Goal: Information Seeking & Learning: Learn about a topic

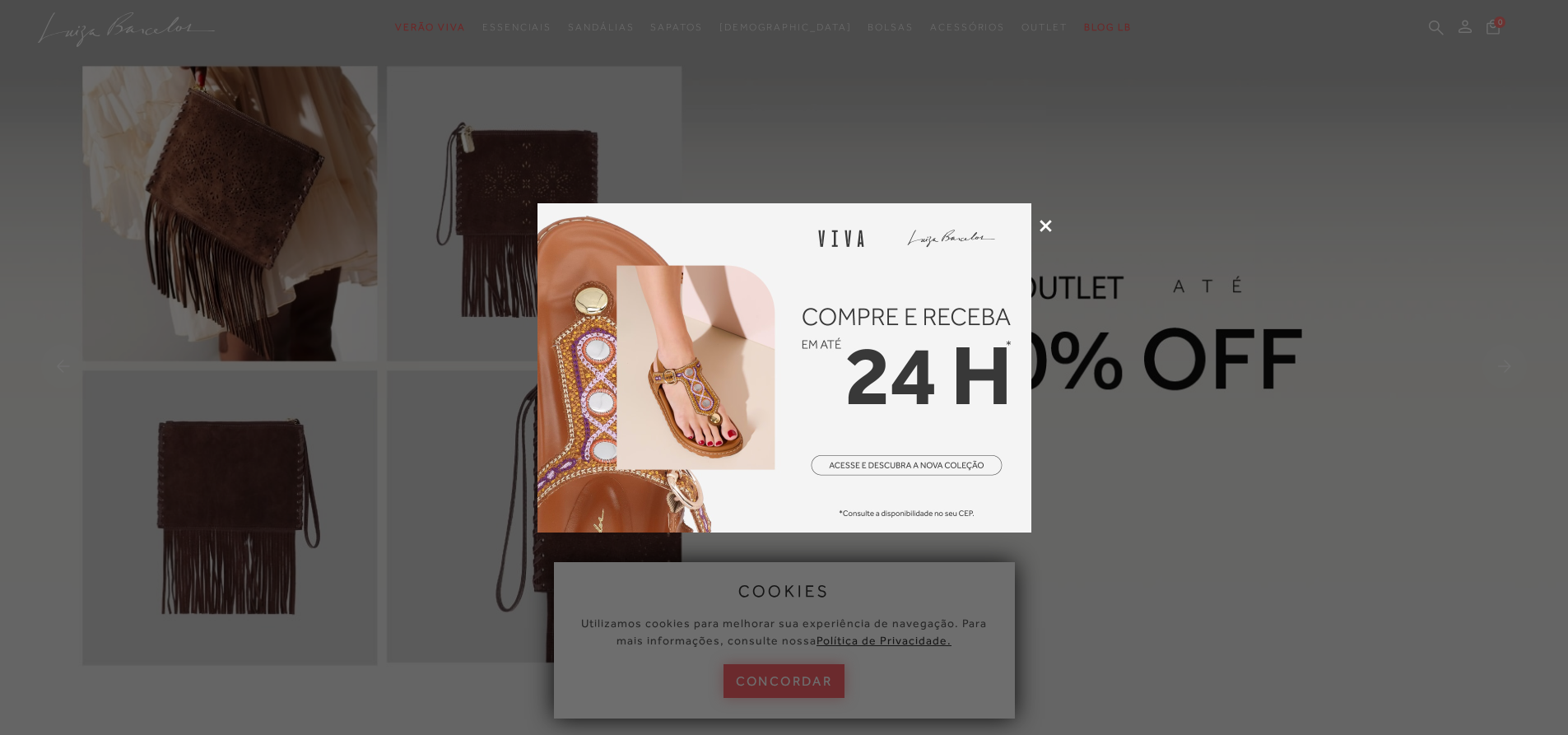
click at [1046, 222] on icon at bounding box center [1045, 225] width 12 height 12
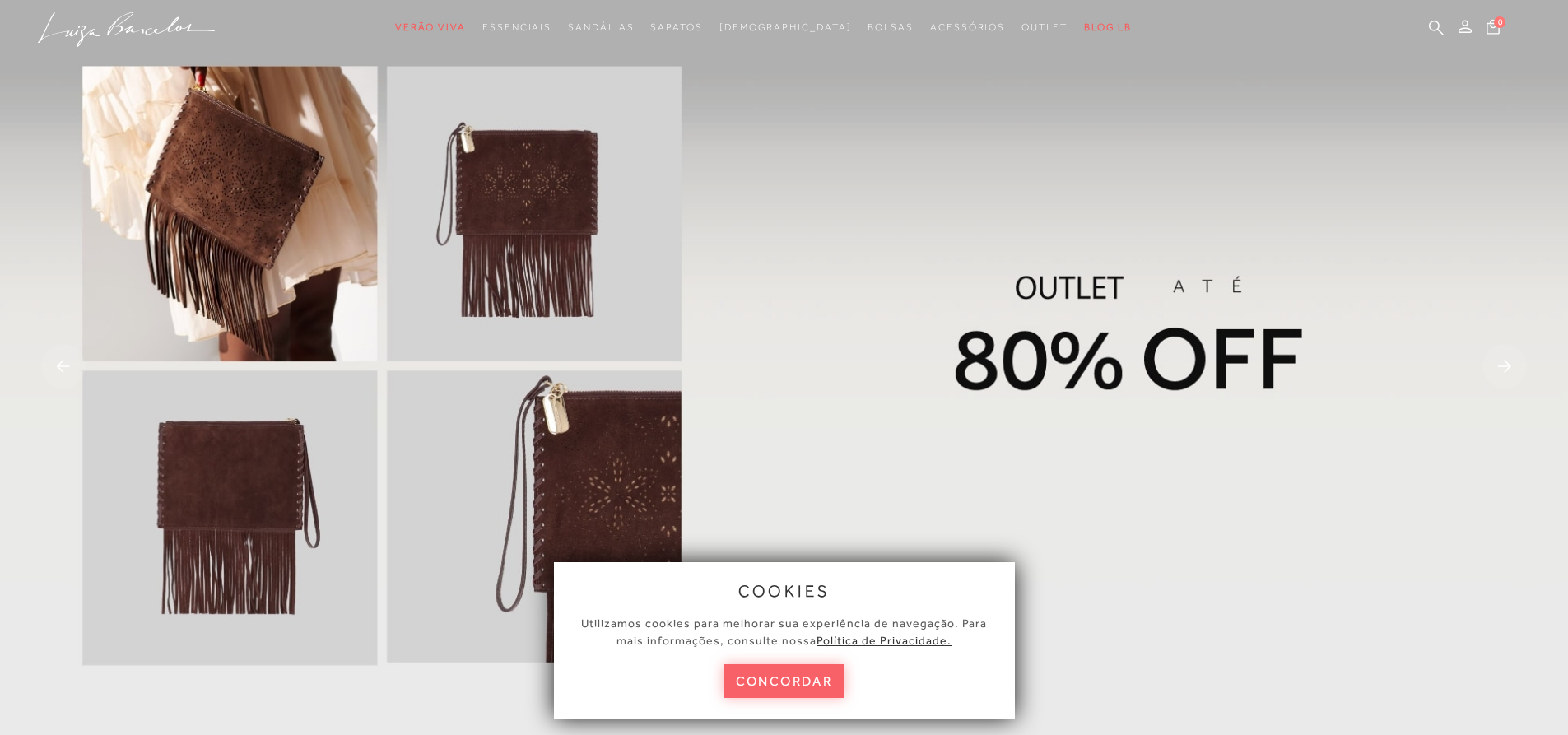
click at [824, 678] on button "concordar" at bounding box center [784, 682] width 122 height 34
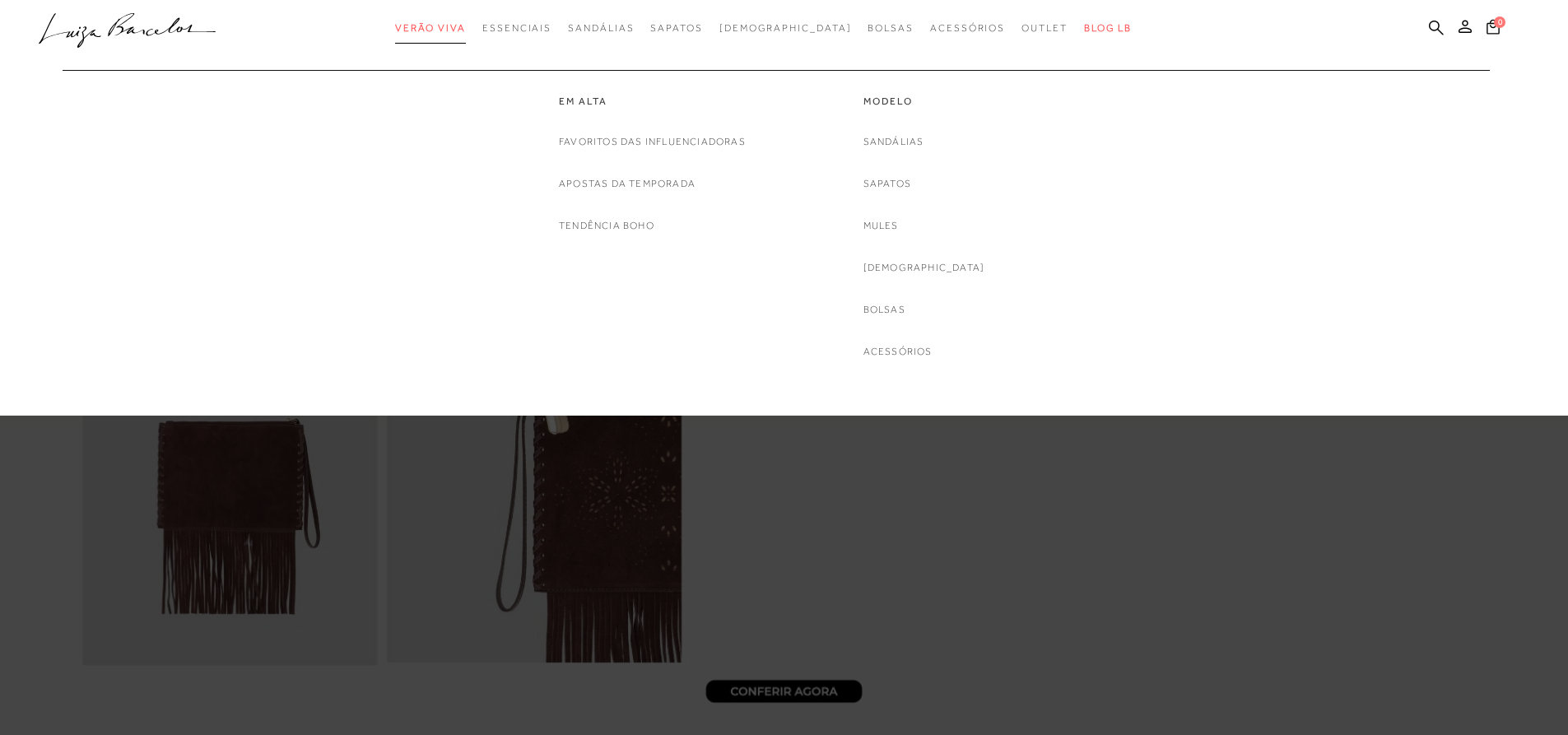
click at [466, 28] on span "Verão Viva" at bounding box center [430, 28] width 70 height 11
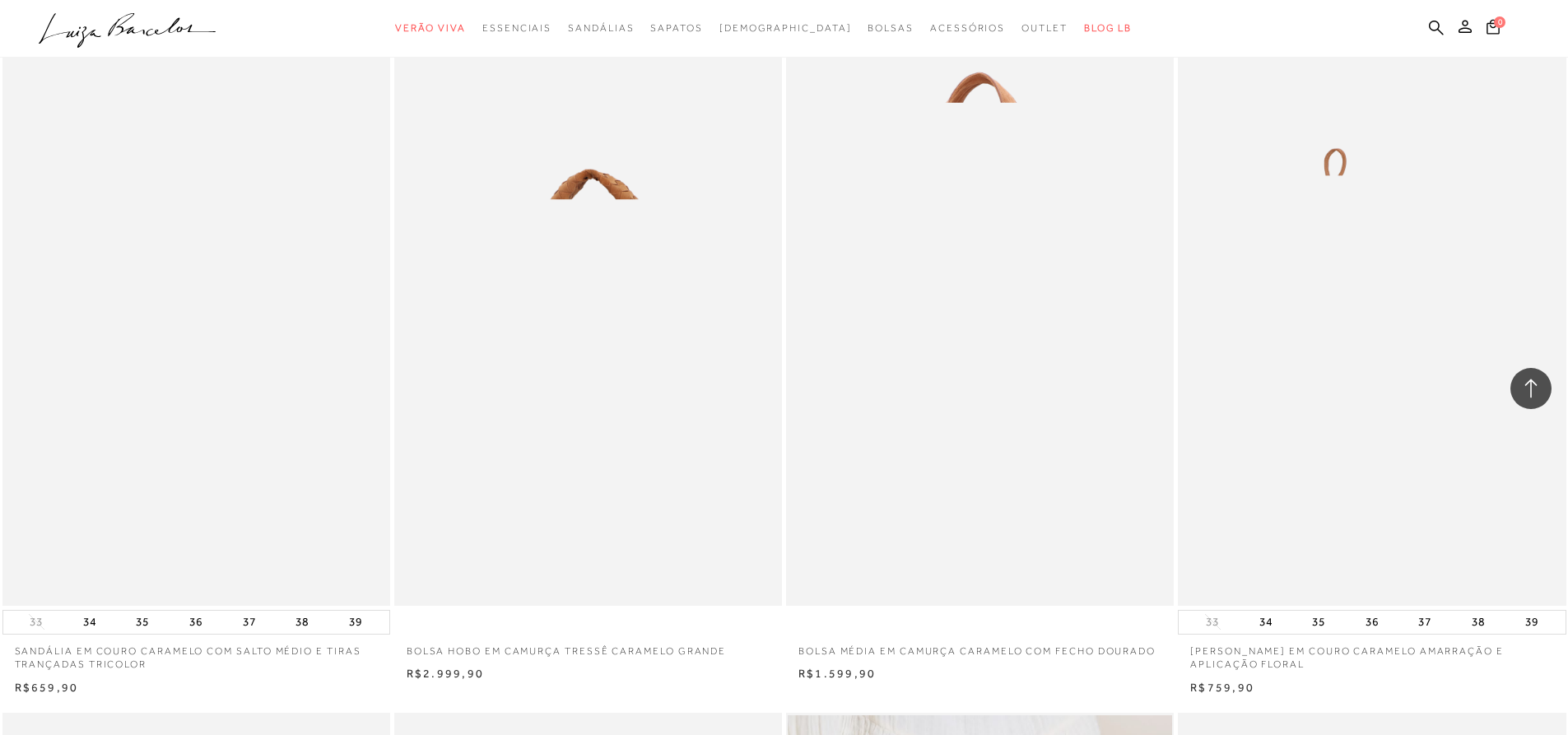
scroll to position [659, 0]
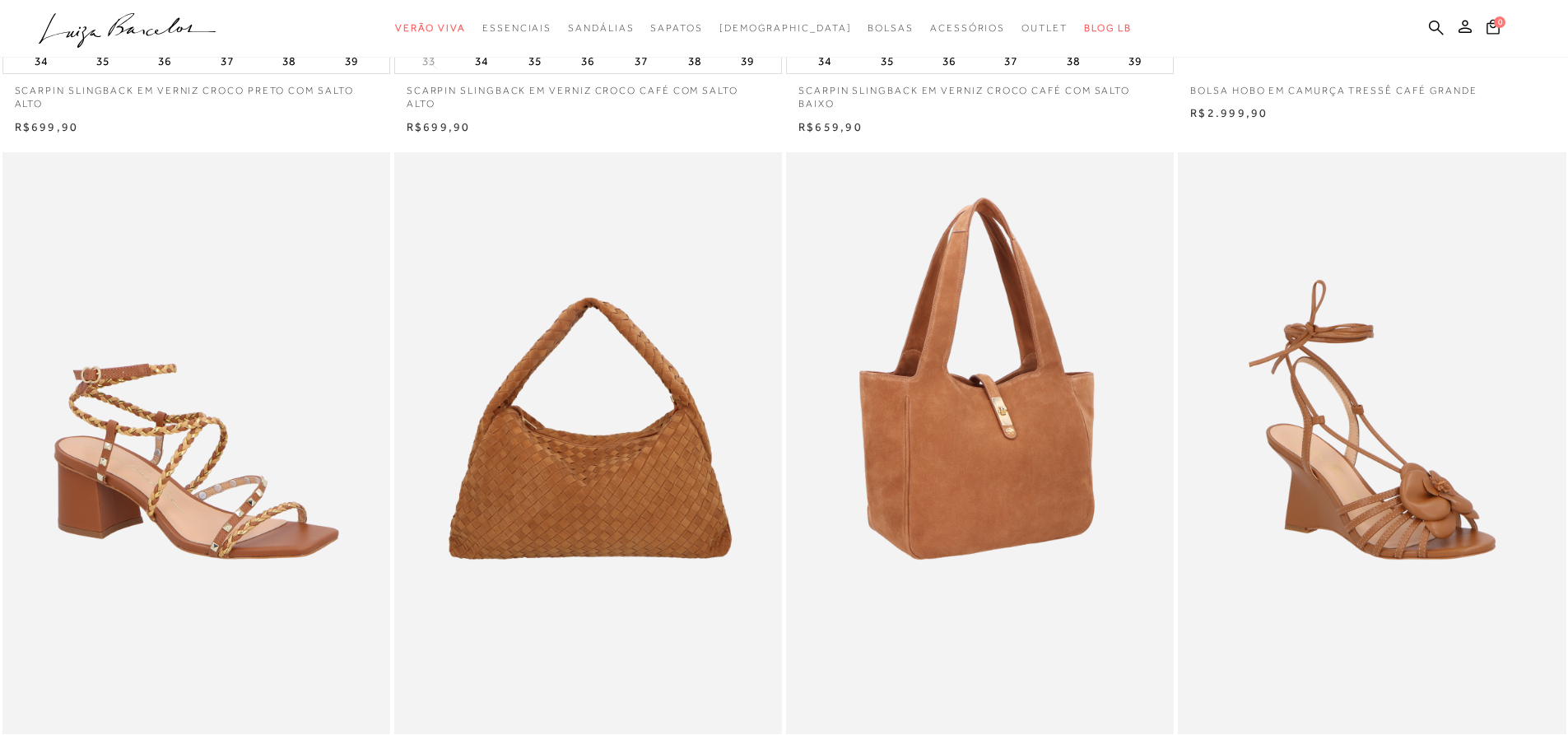
click at [906, 446] on img at bounding box center [981, 443] width 386 height 582
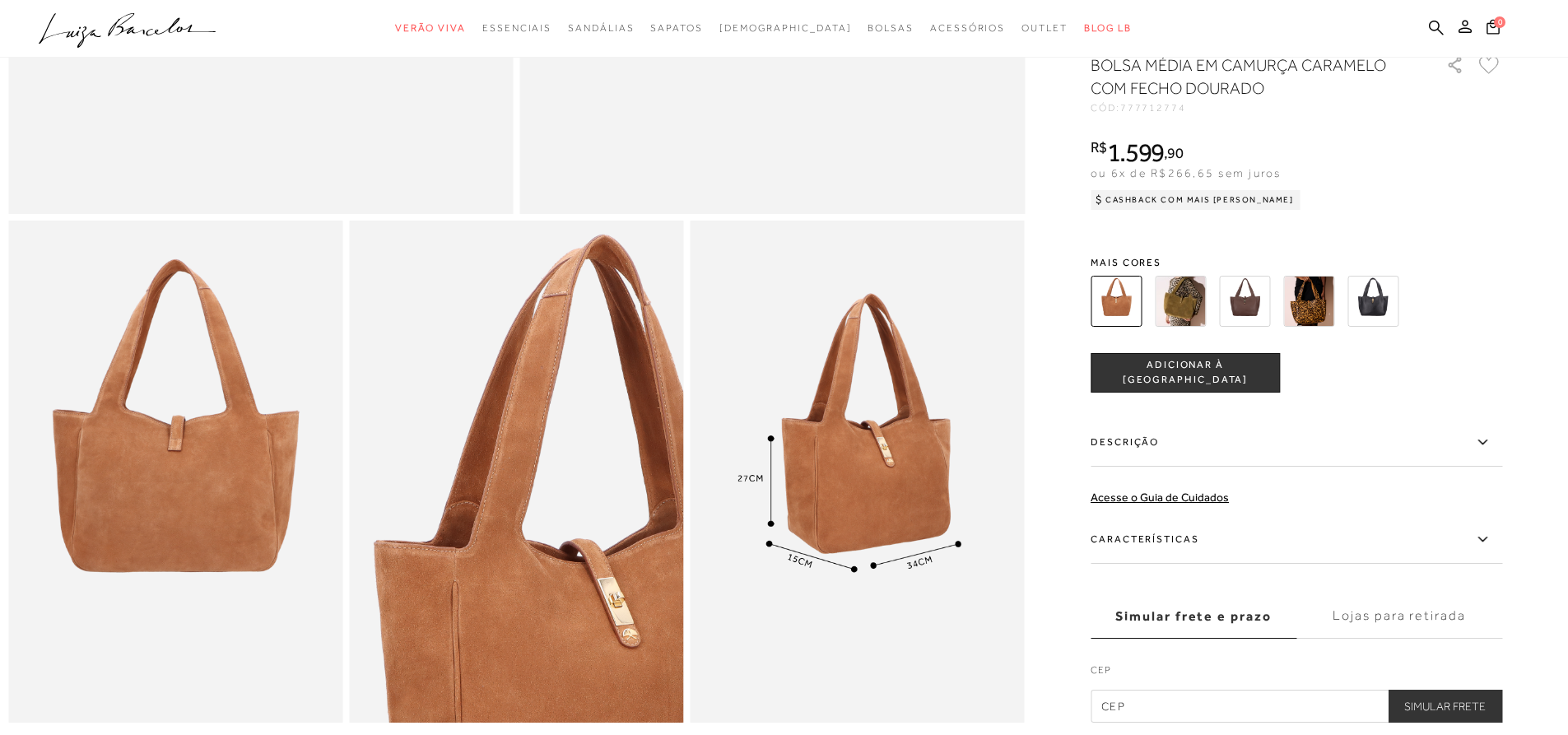
scroll to position [659, 0]
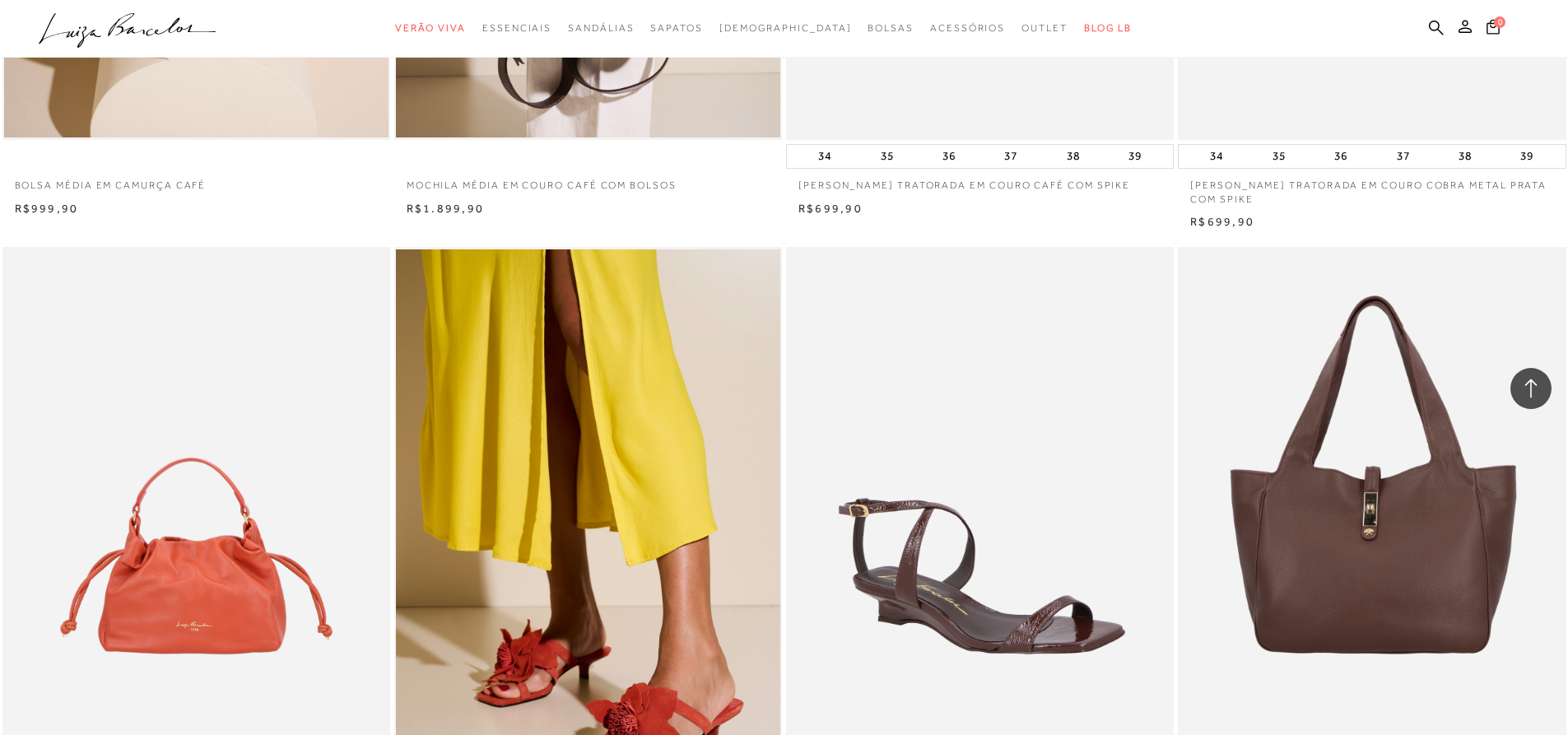
scroll to position [2636, 0]
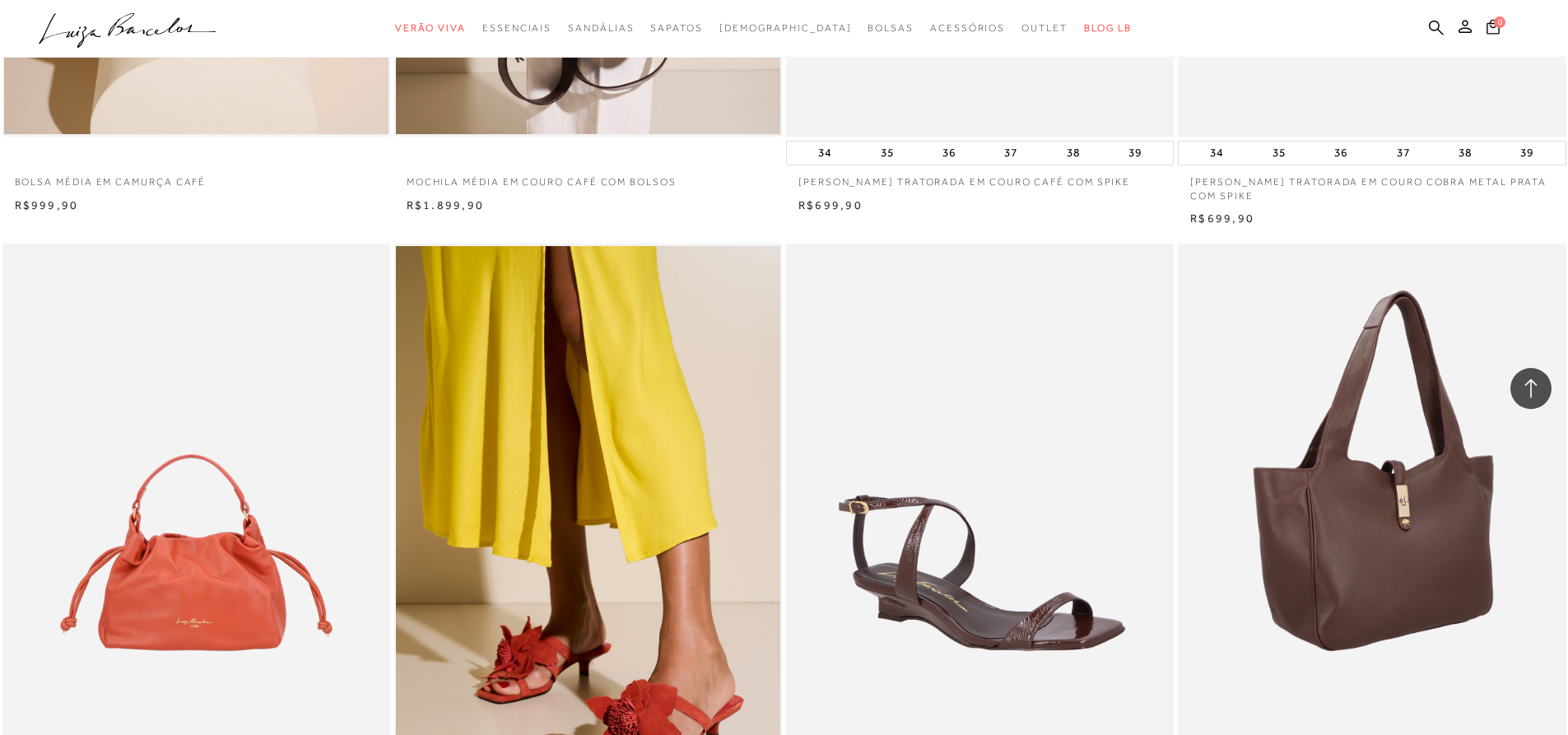
click at [1399, 548] on img at bounding box center [1372, 534] width 386 height 582
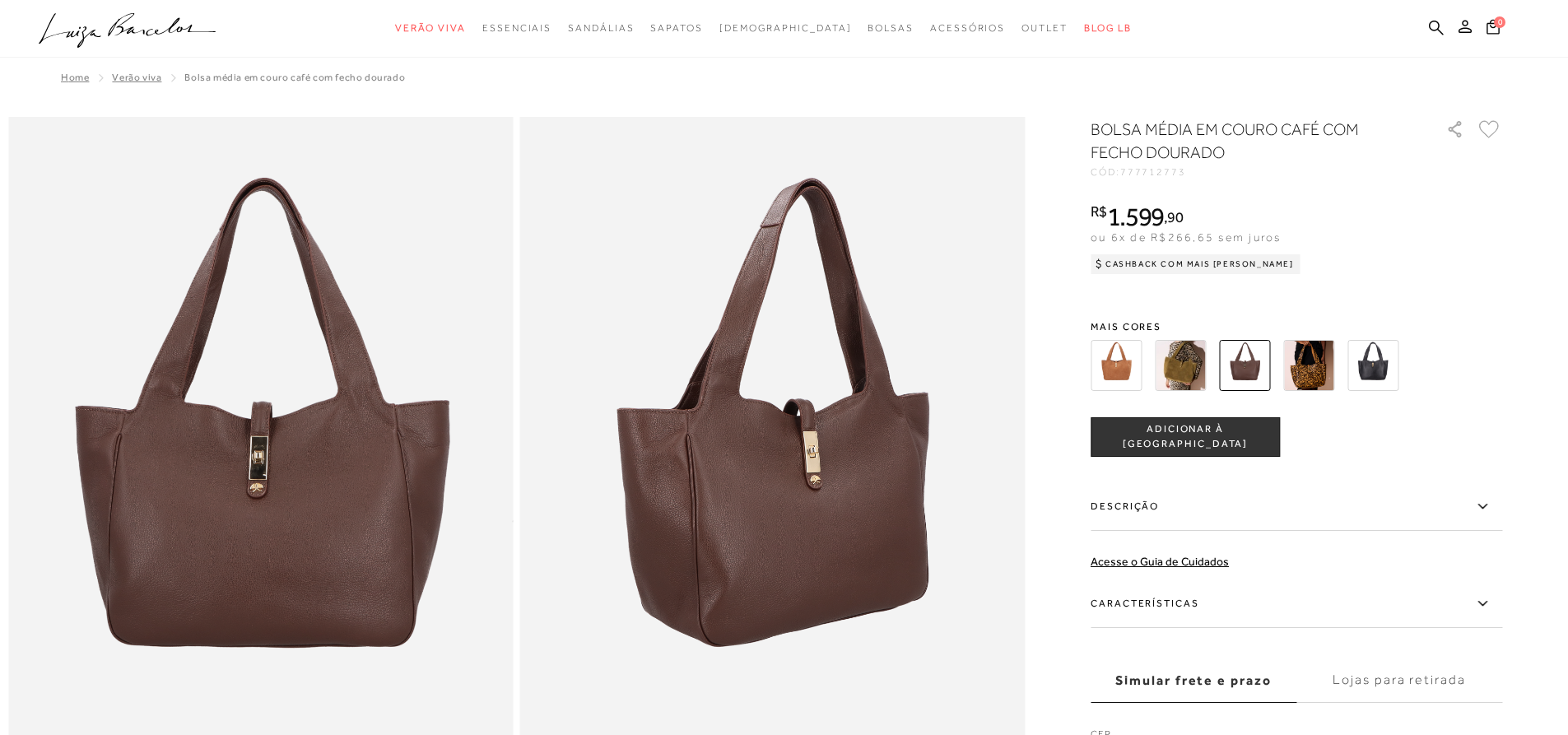
click at [1133, 360] on img at bounding box center [1117, 366] width 51 height 51
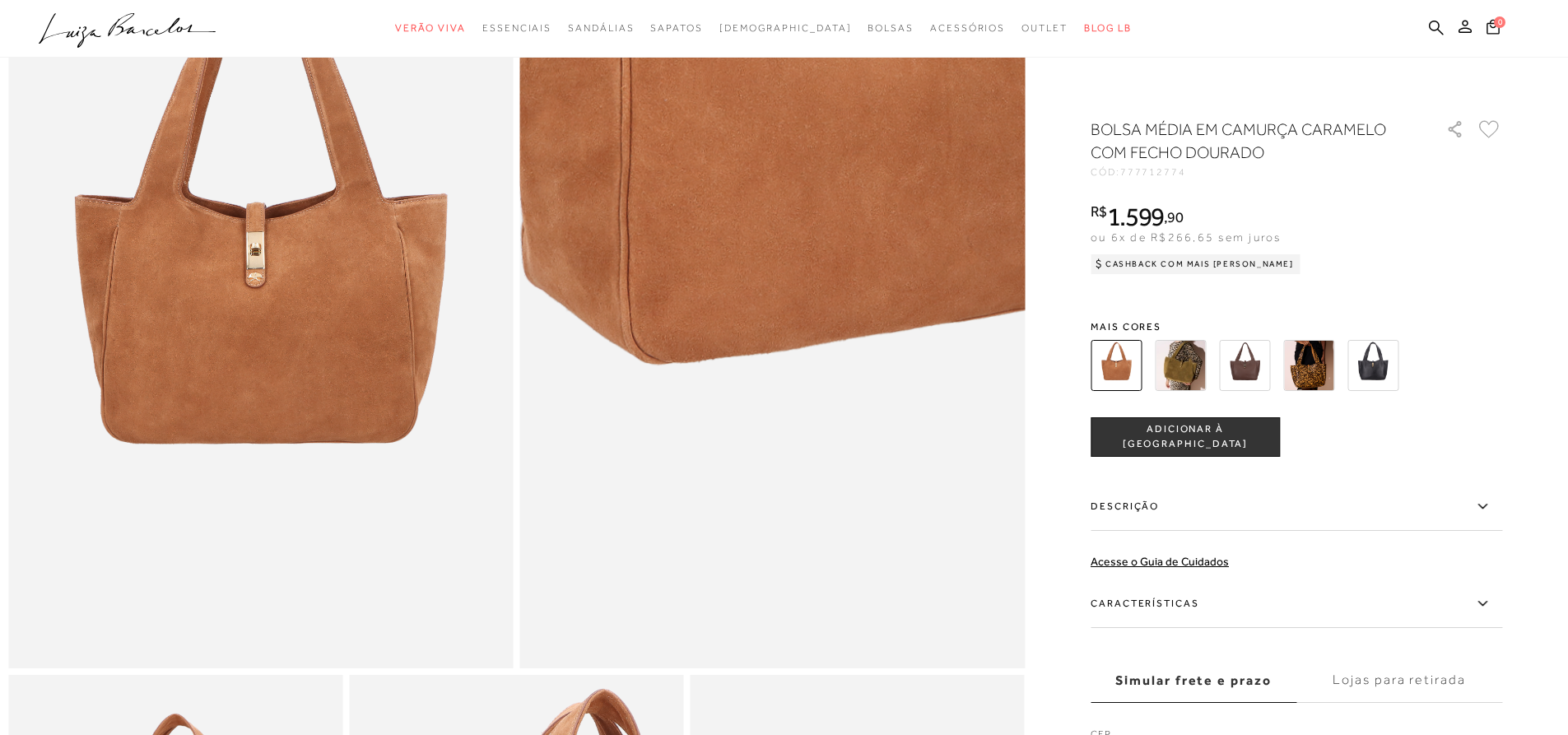
scroll to position [164, 0]
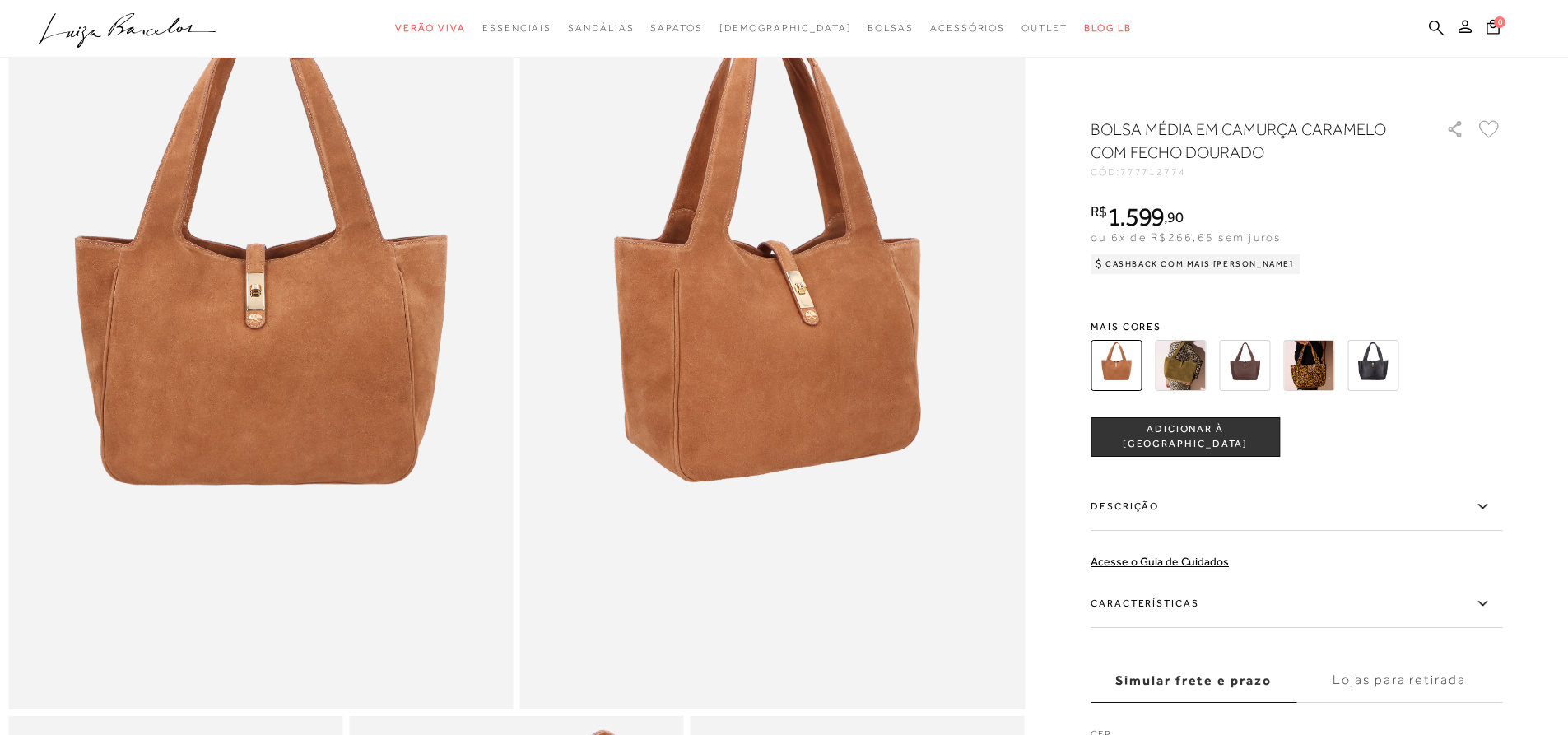
click at [1248, 370] on img at bounding box center [1245, 366] width 51 height 51
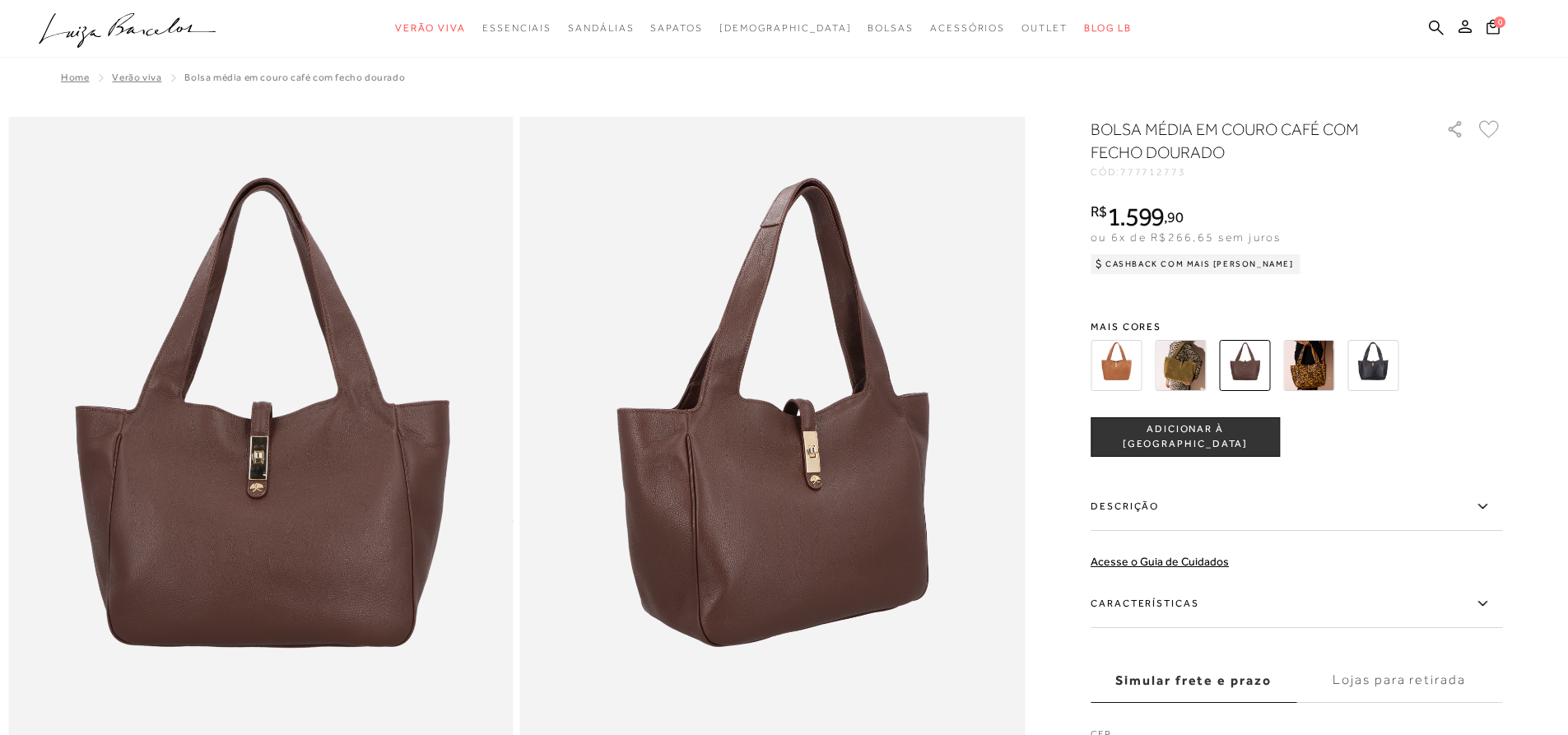
click at [1389, 358] on img at bounding box center [1373, 366] width 51 height 51
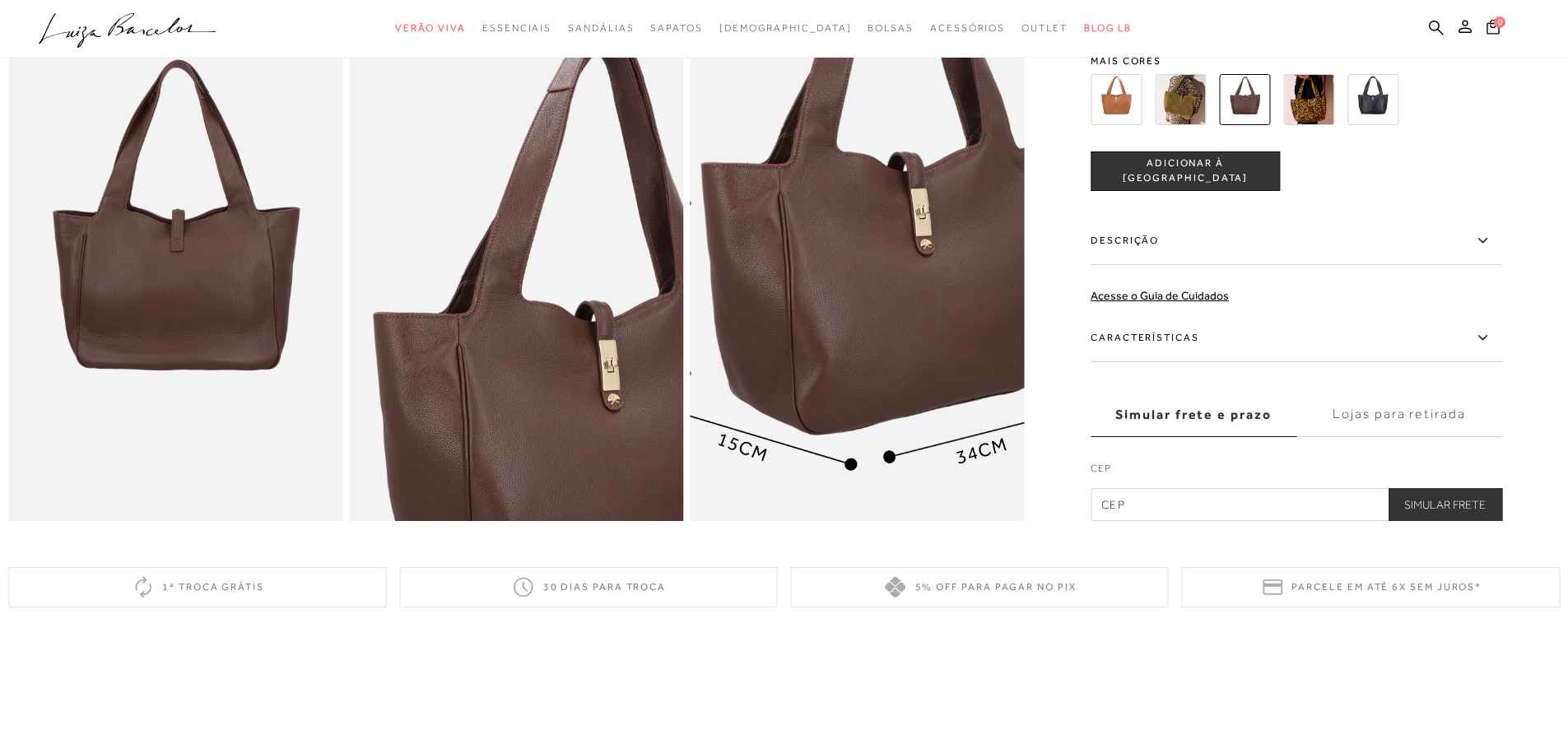
scroll to position [823, 0]
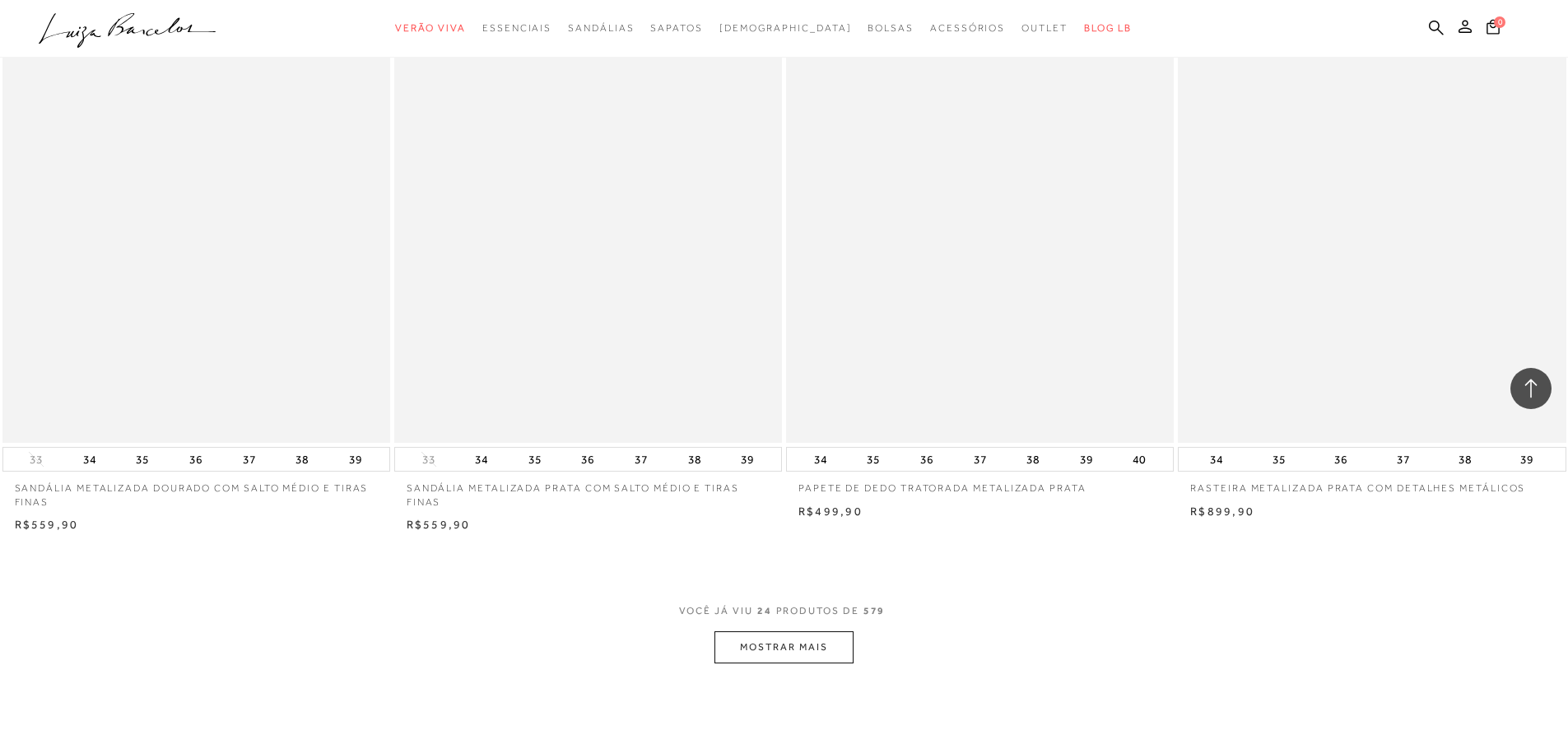
scroll to position [3788, 0]
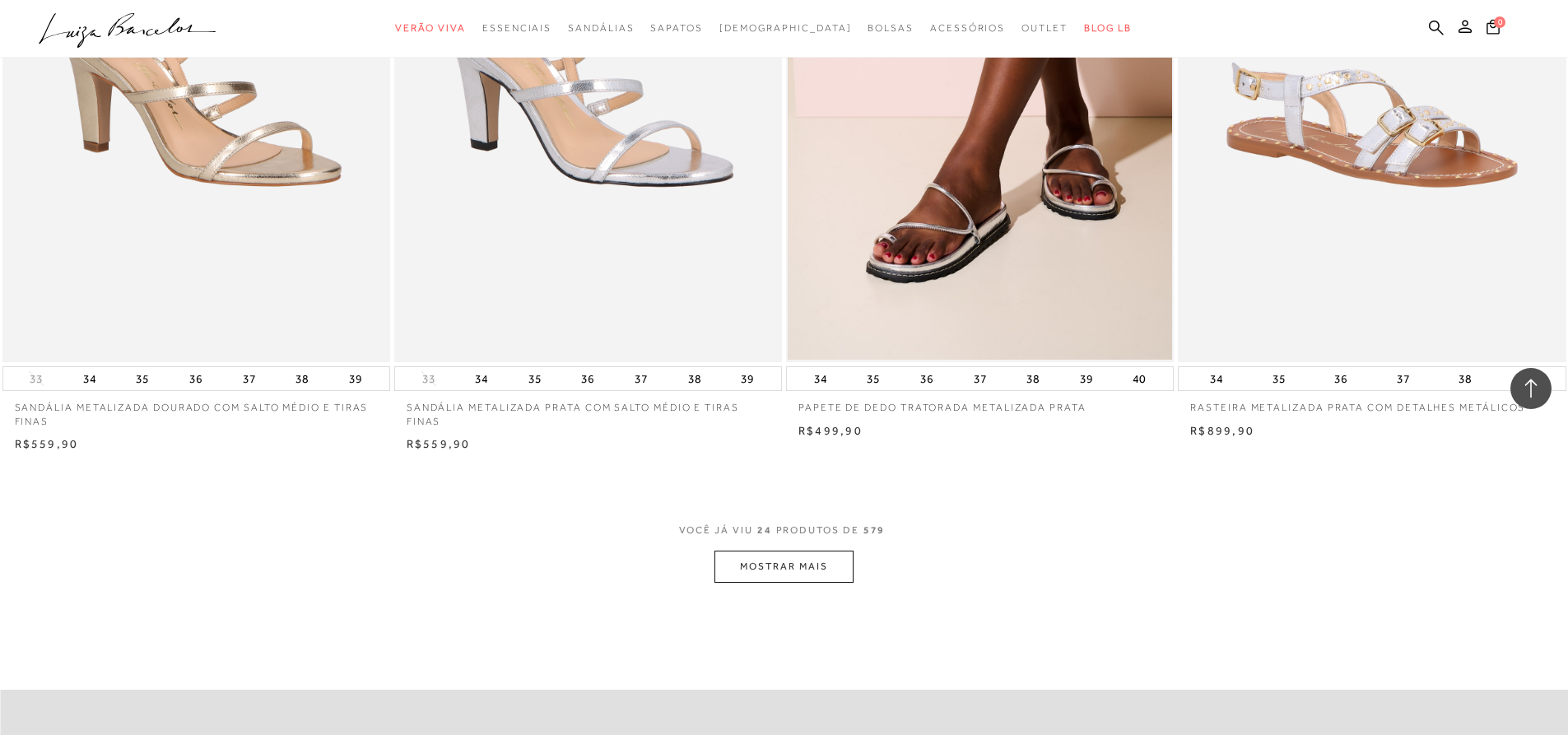
click at [780, 571] on button "MOSTRAR MAIS" at bounding box center [784, 567] width 139 height 32
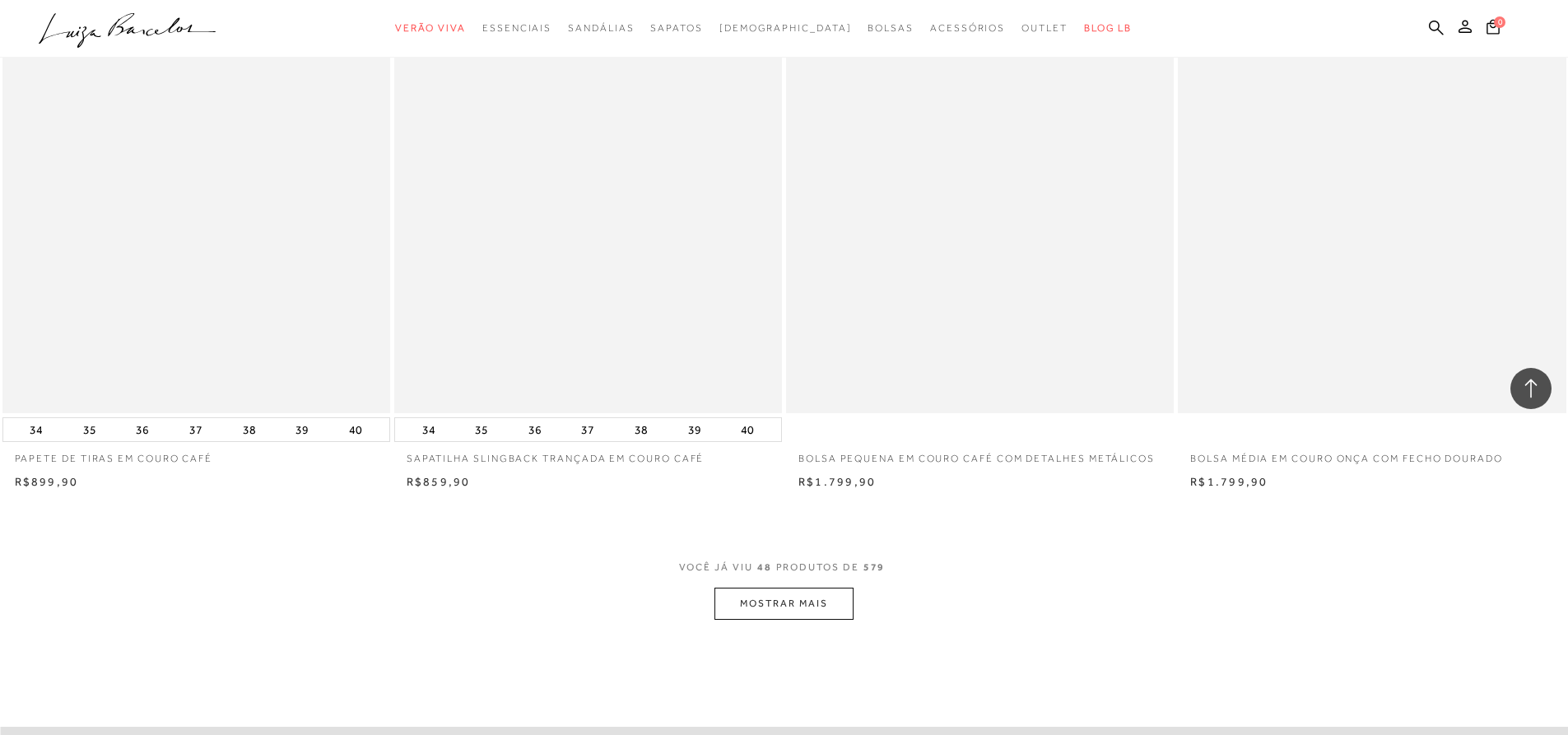
scroll to position [7906, 0]
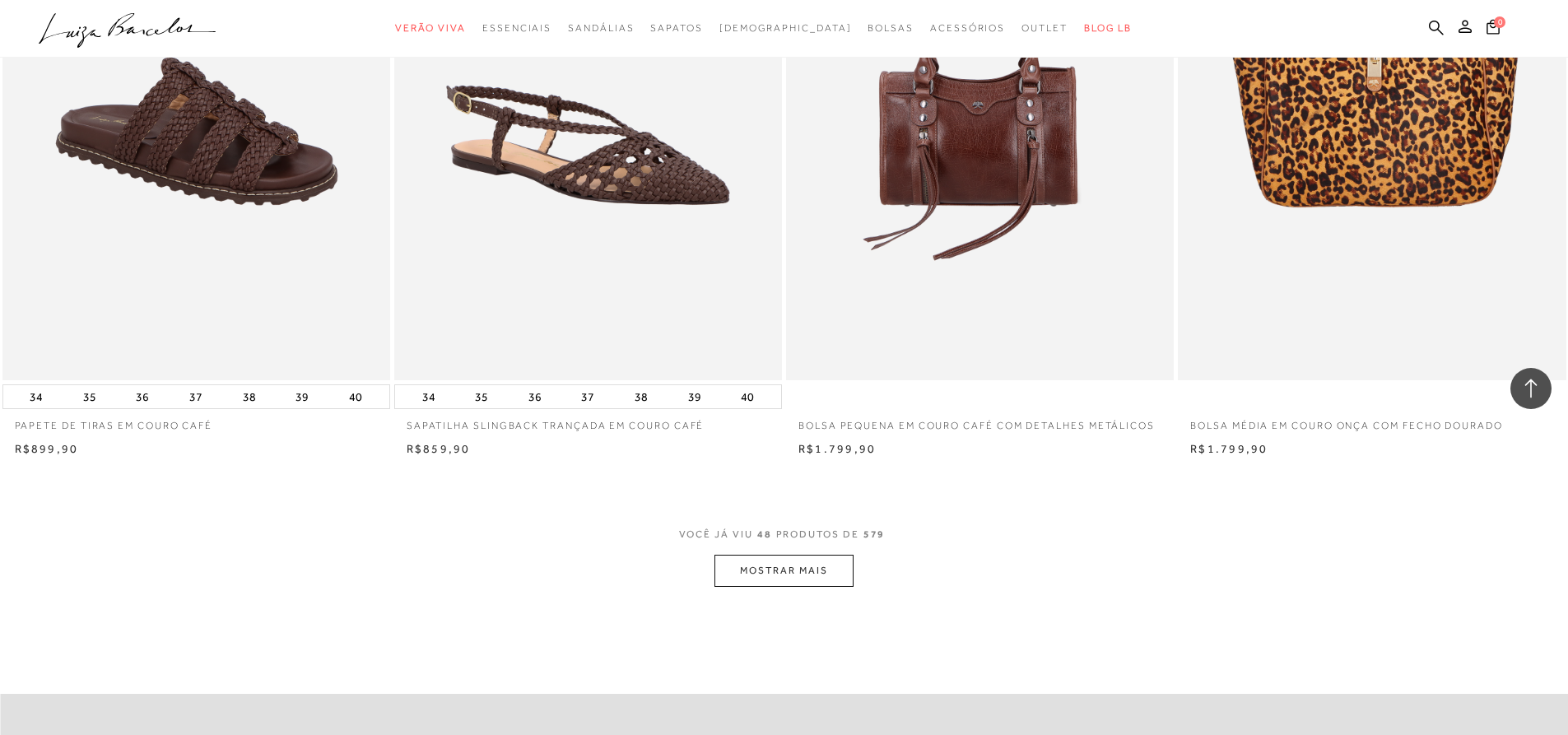
click at [1284, 219] on img at bounding box center [1372, 89] width 386 height 582
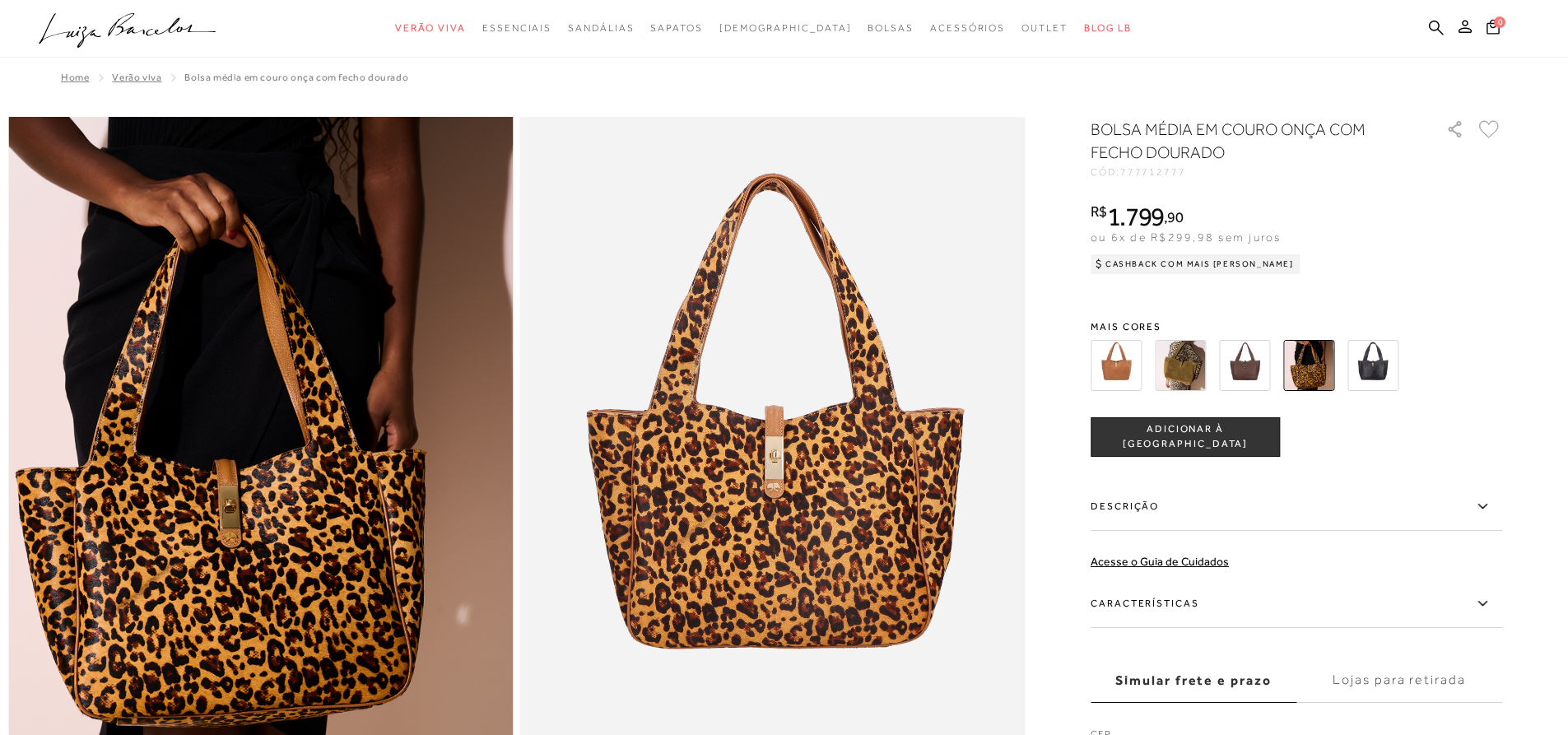
click at [1257, 360] on img at bounding box center [1245, 366] width 51 height 51
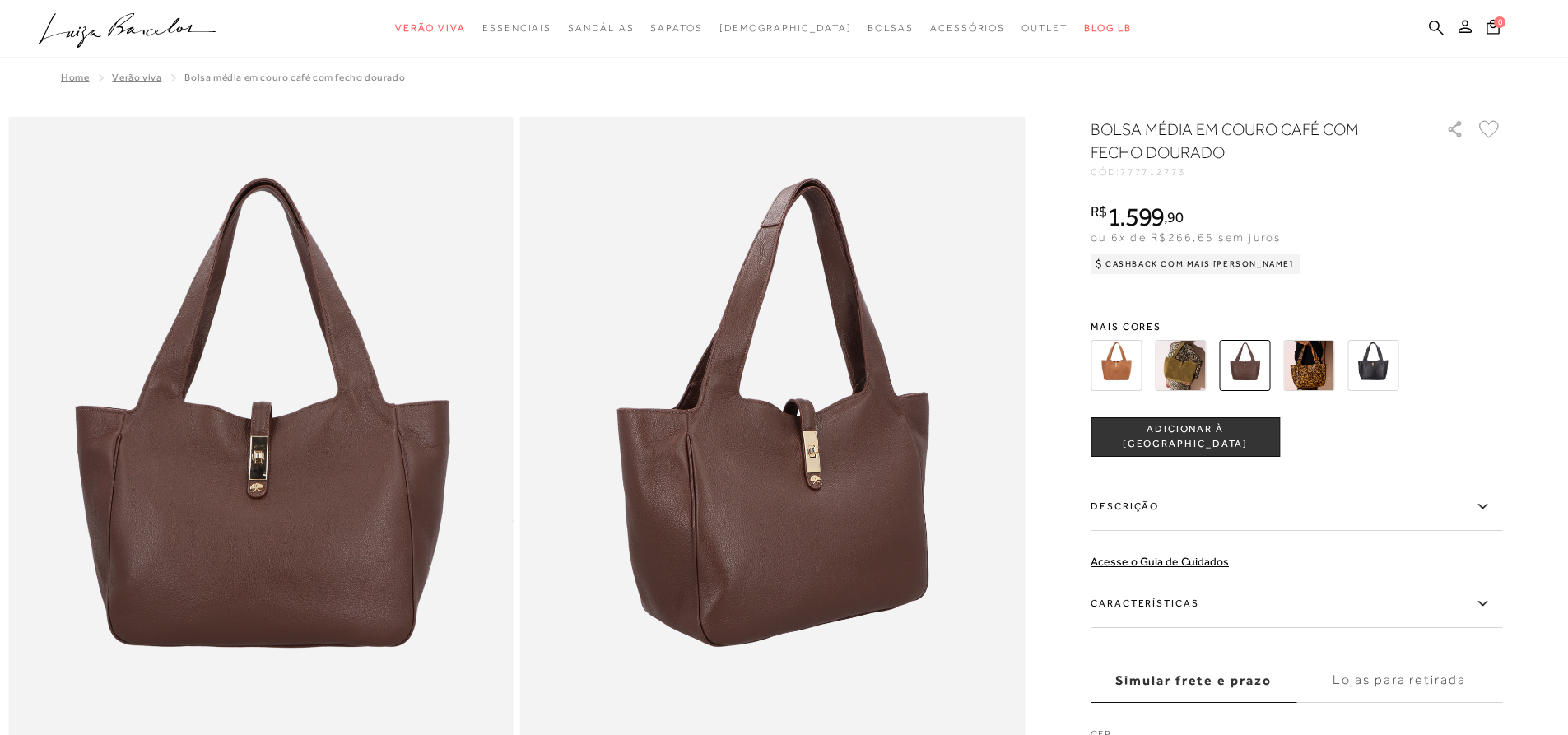
click at [1131, 373] on img at bounding box center [1117, 366] width 51 height 51
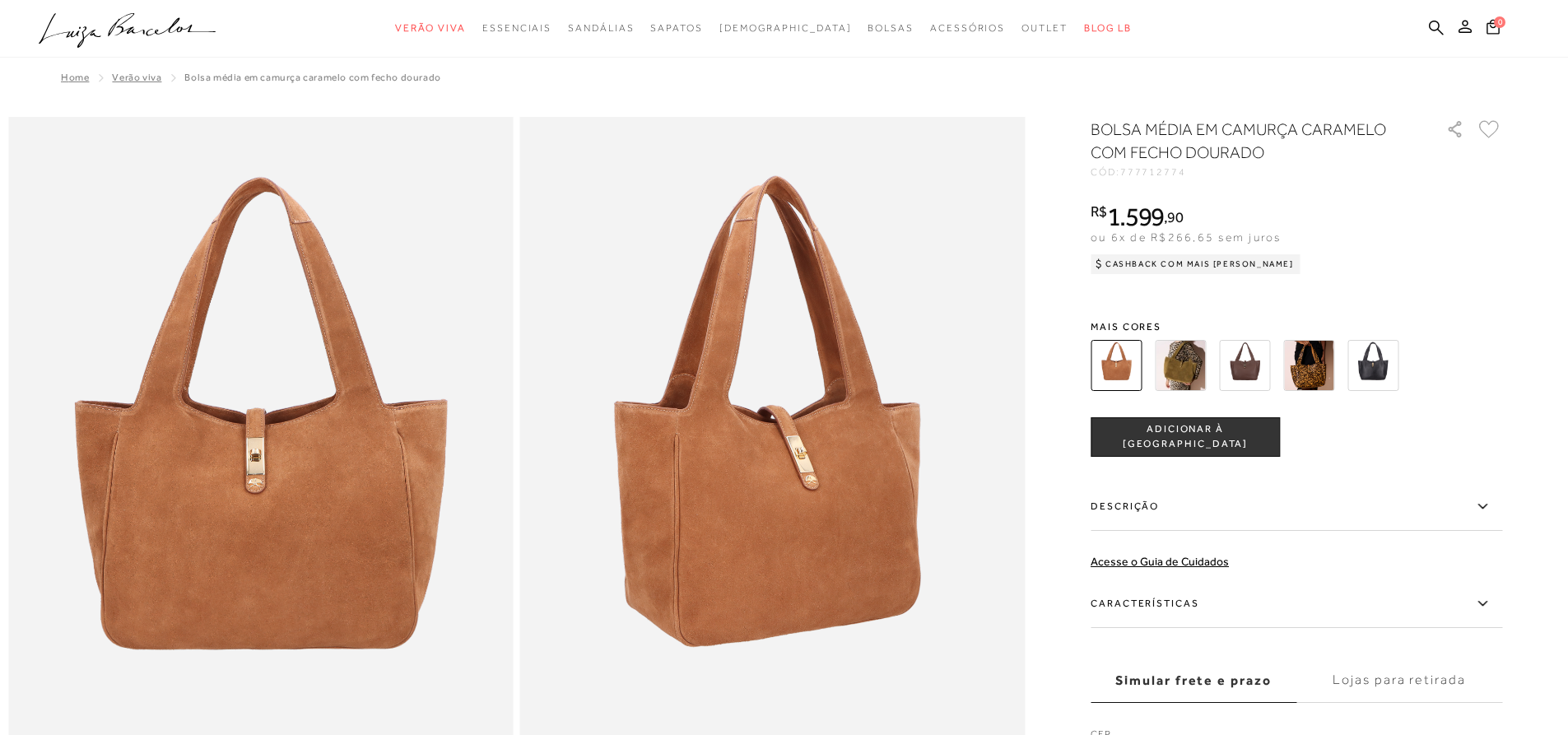
click at [1377, 361] on img at bounding box center [1373, 366] width 51 height 51
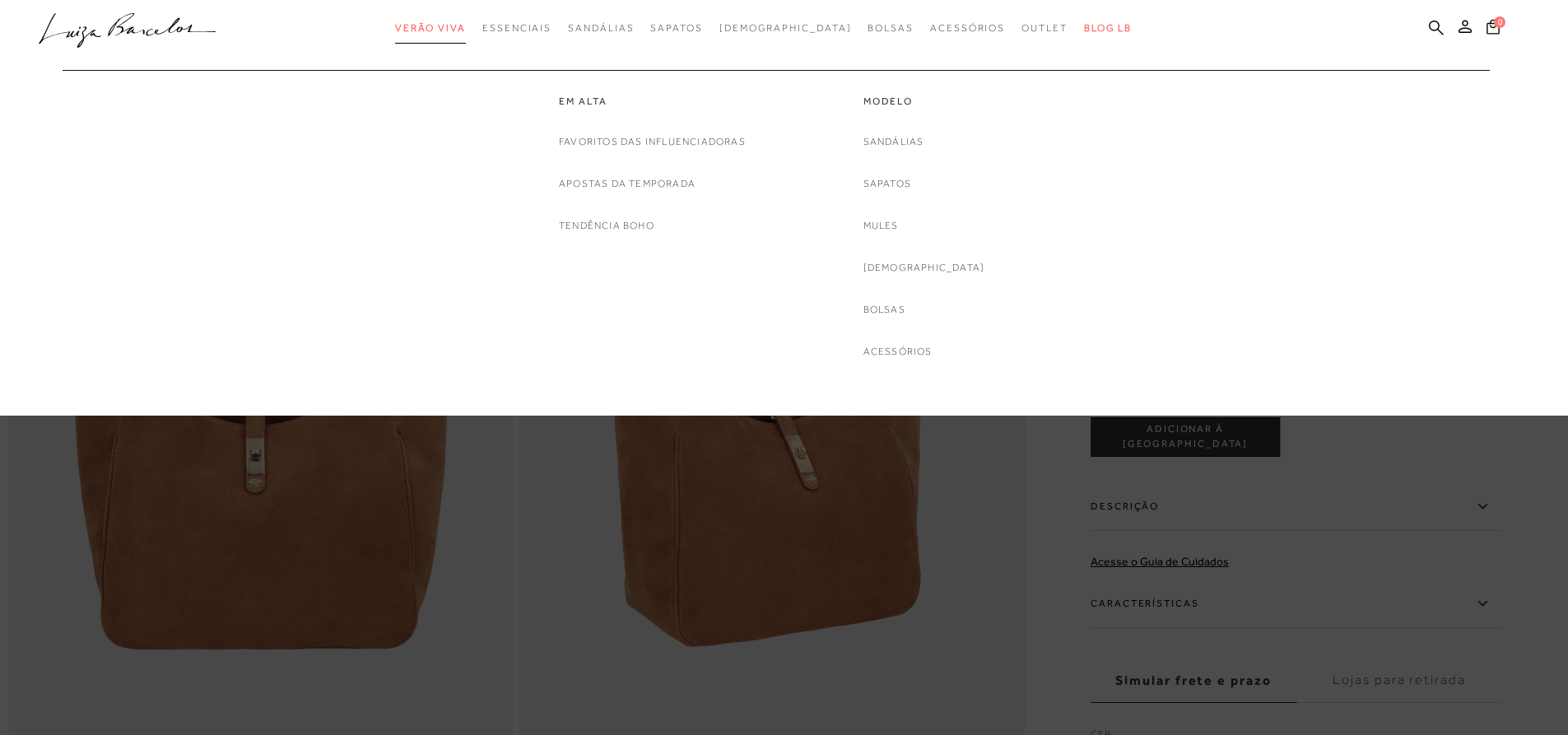
click at [464, 26] on span "Verão Viva" at bounding box center [430, 28] width 70 height 11
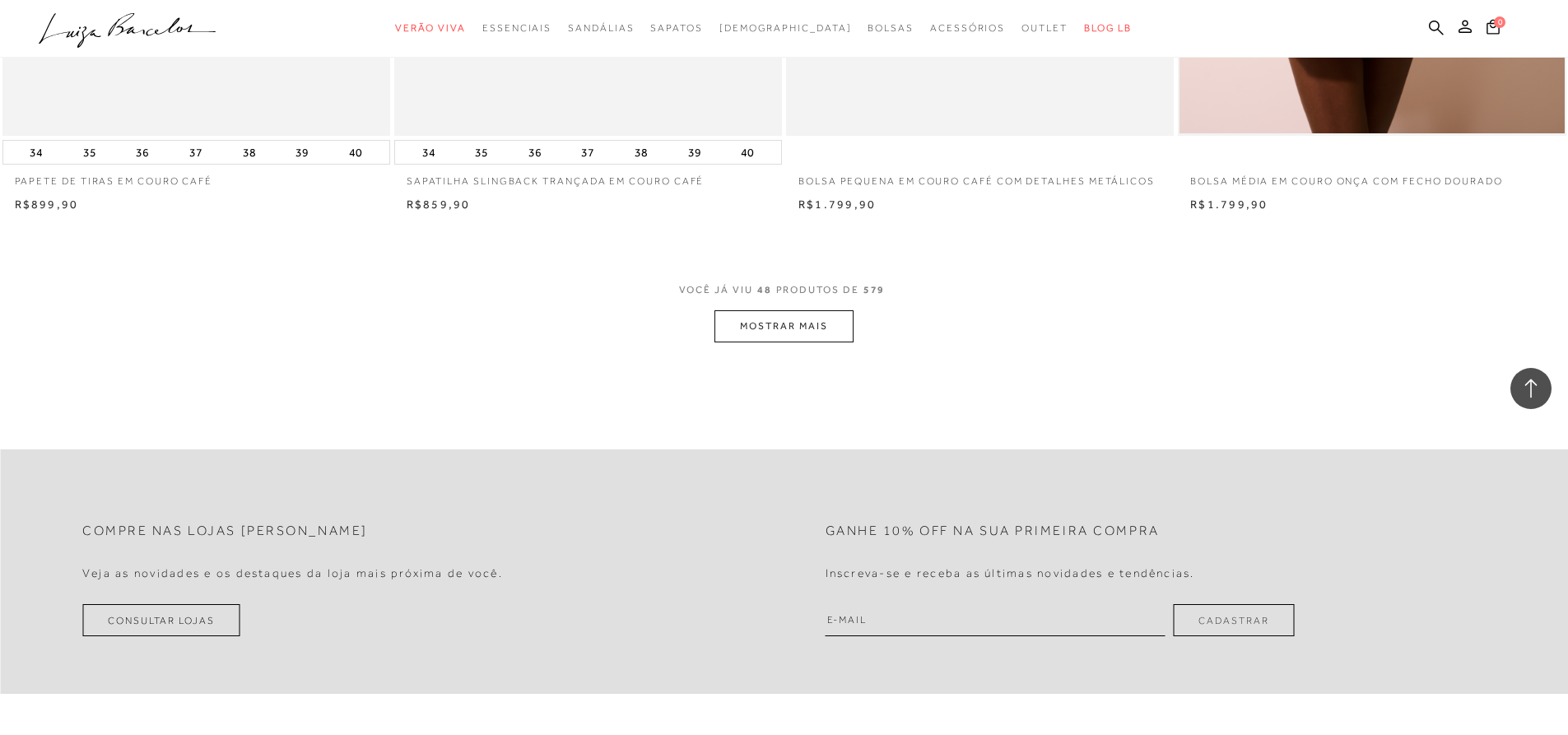
scroll to position [8153, 0]
click at [752, 324] on button "MOSTRAR MAIS" at bounding box center [784, 324] width 139 height 32
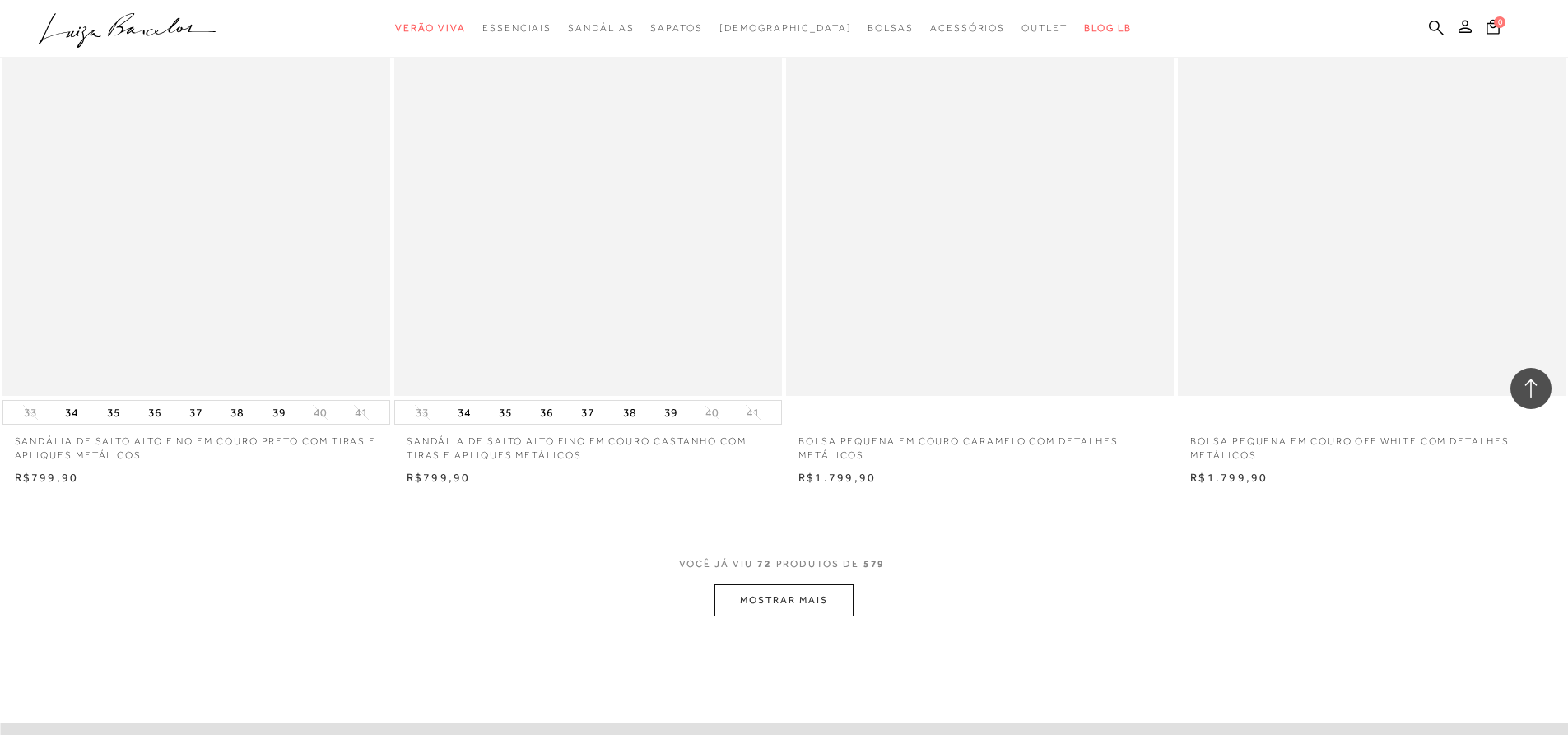
scroll to position [12024, 0]
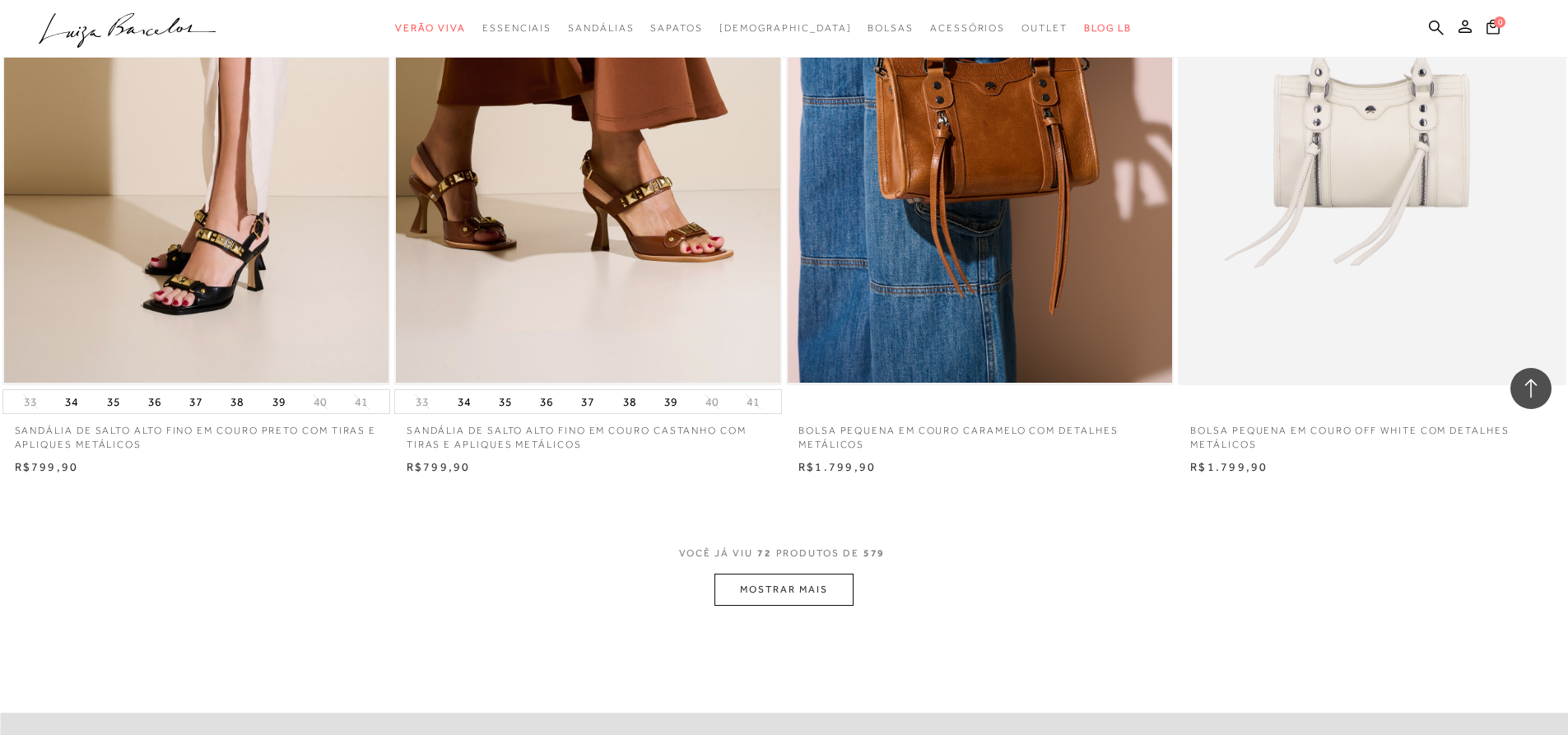
click at [789, 583] on button "MOSTRAR MAIS" at bounding box center [784, 590] width 139 height 32
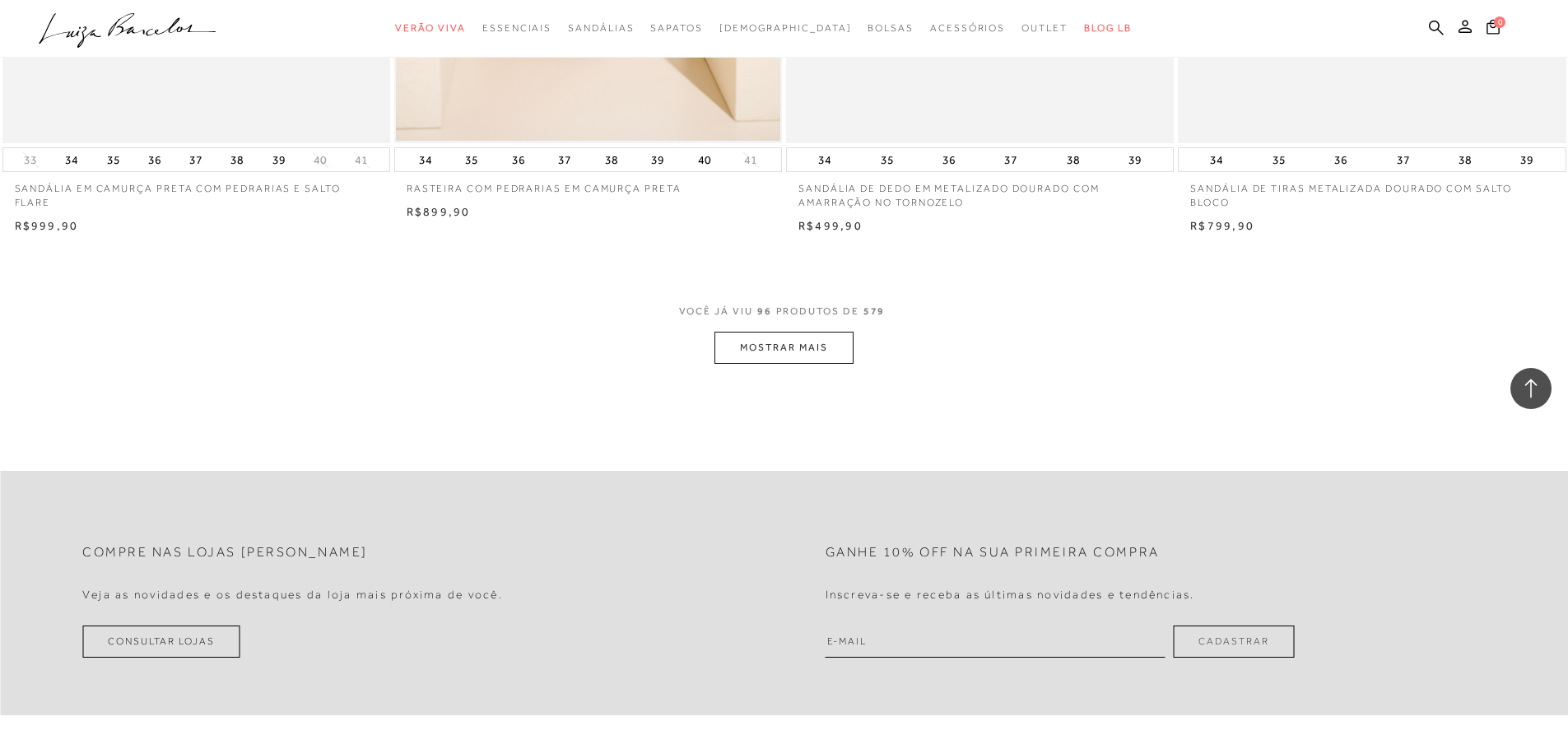
scroll to position [16390, 0]
click at [762, 346] on button "MOSTRAR MAIS" at bounding box center [784, 347] width 139 height 32
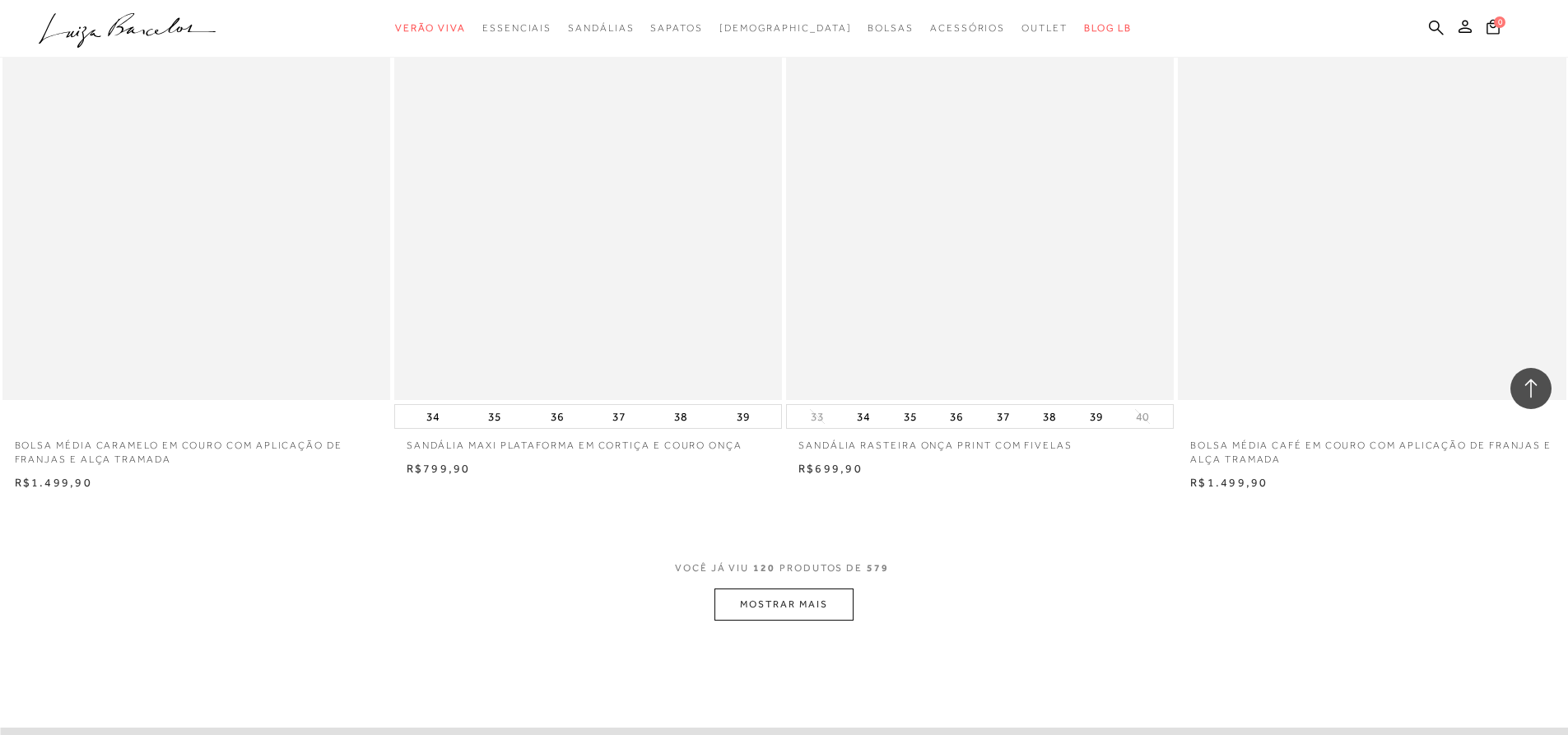
scroll to position [20261, 0]
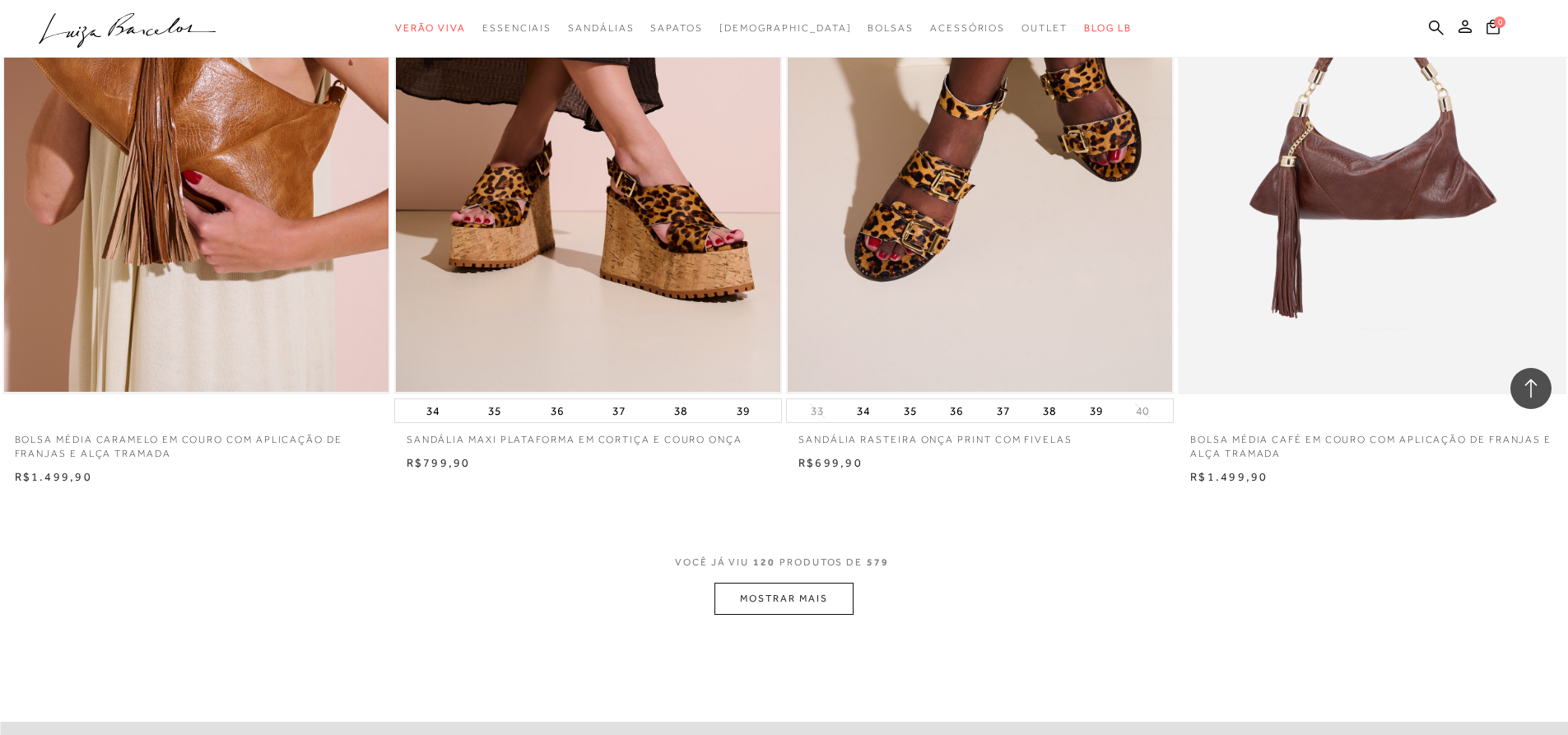
click at [786, 594] on button "MOSTRAR MAIS" at bounding box center [784, 599] width 139 height 32
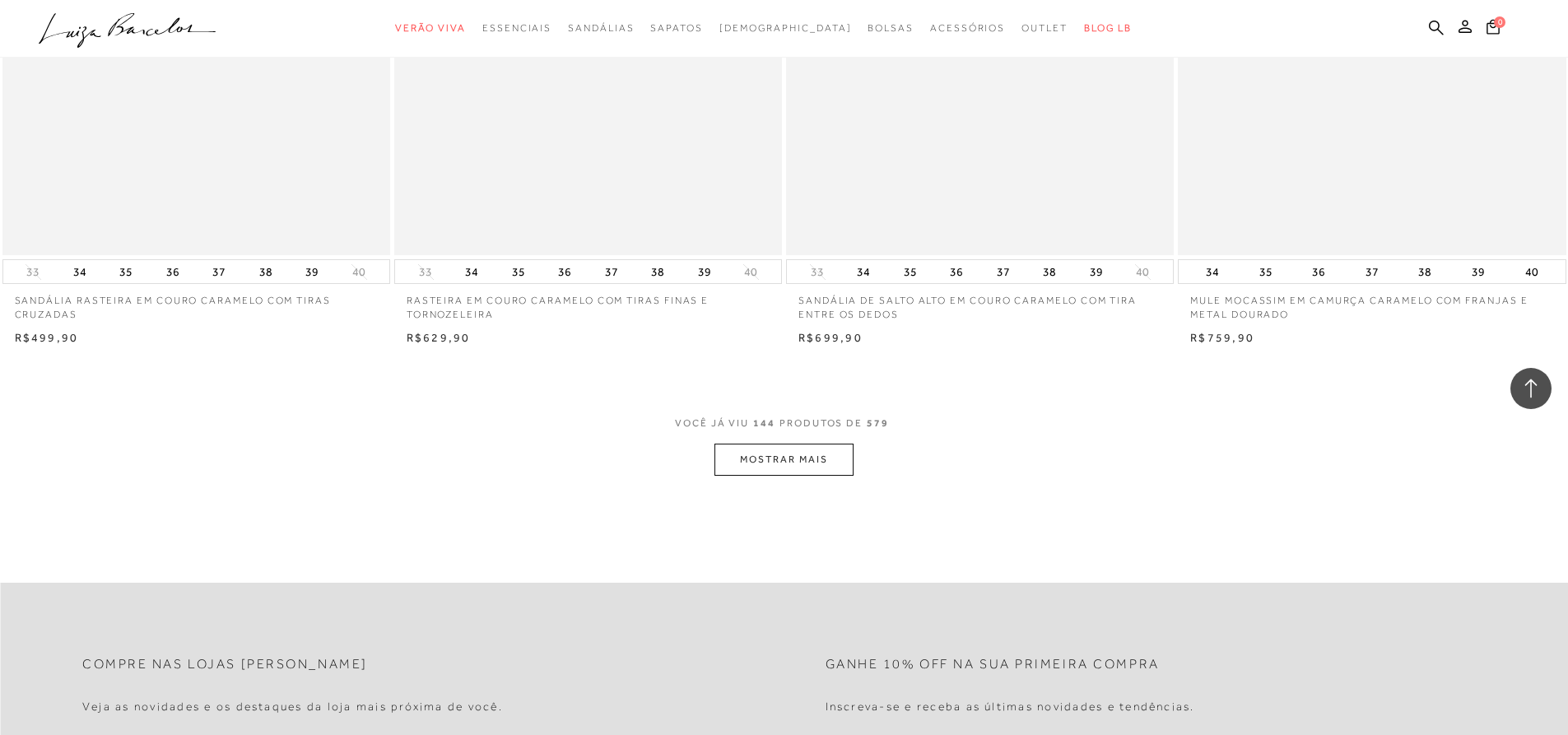
scroll to position [24543, 0]
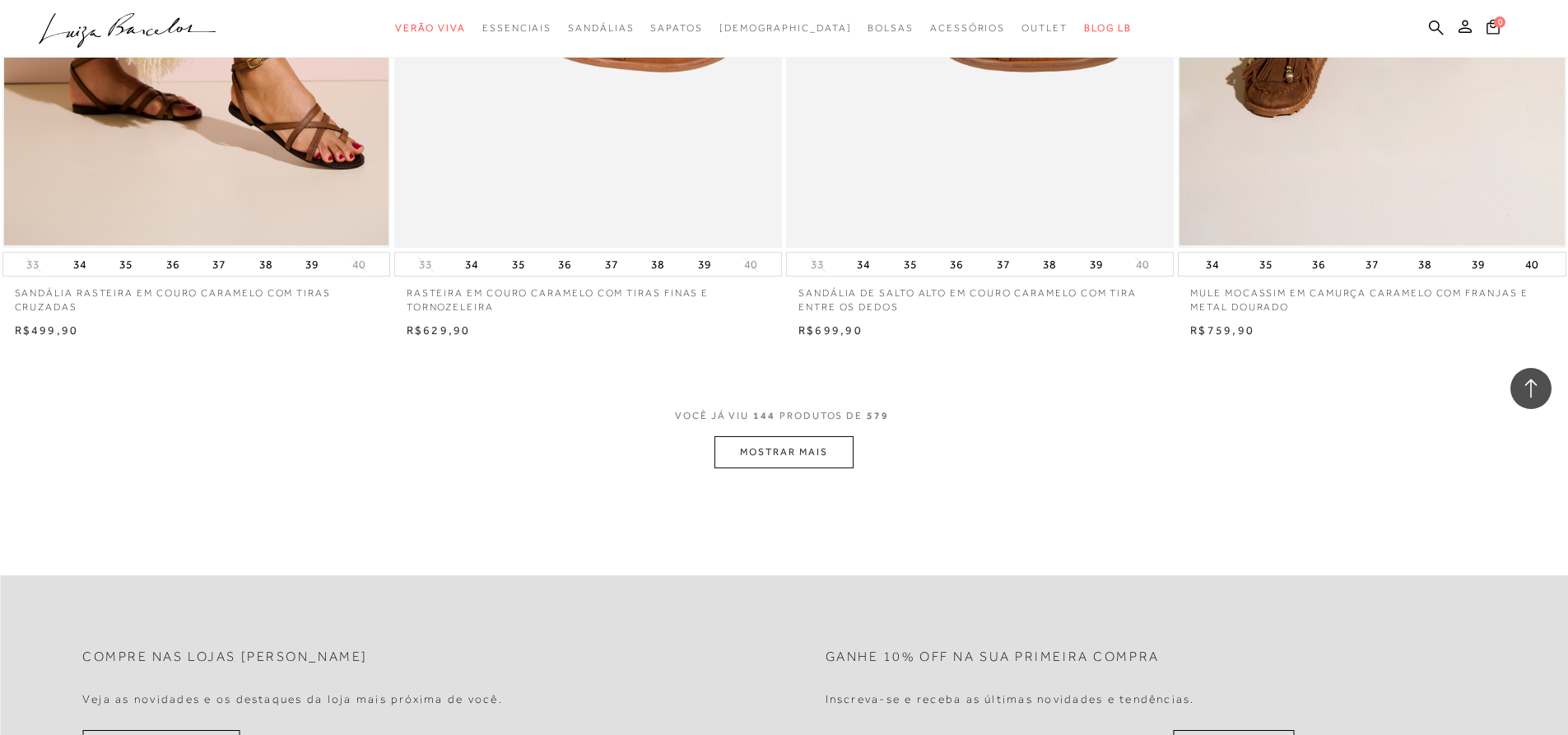
click at [772, 455] on button "MOSTRAR MAIS" at bounding box center [784, 453] width 139 height 32
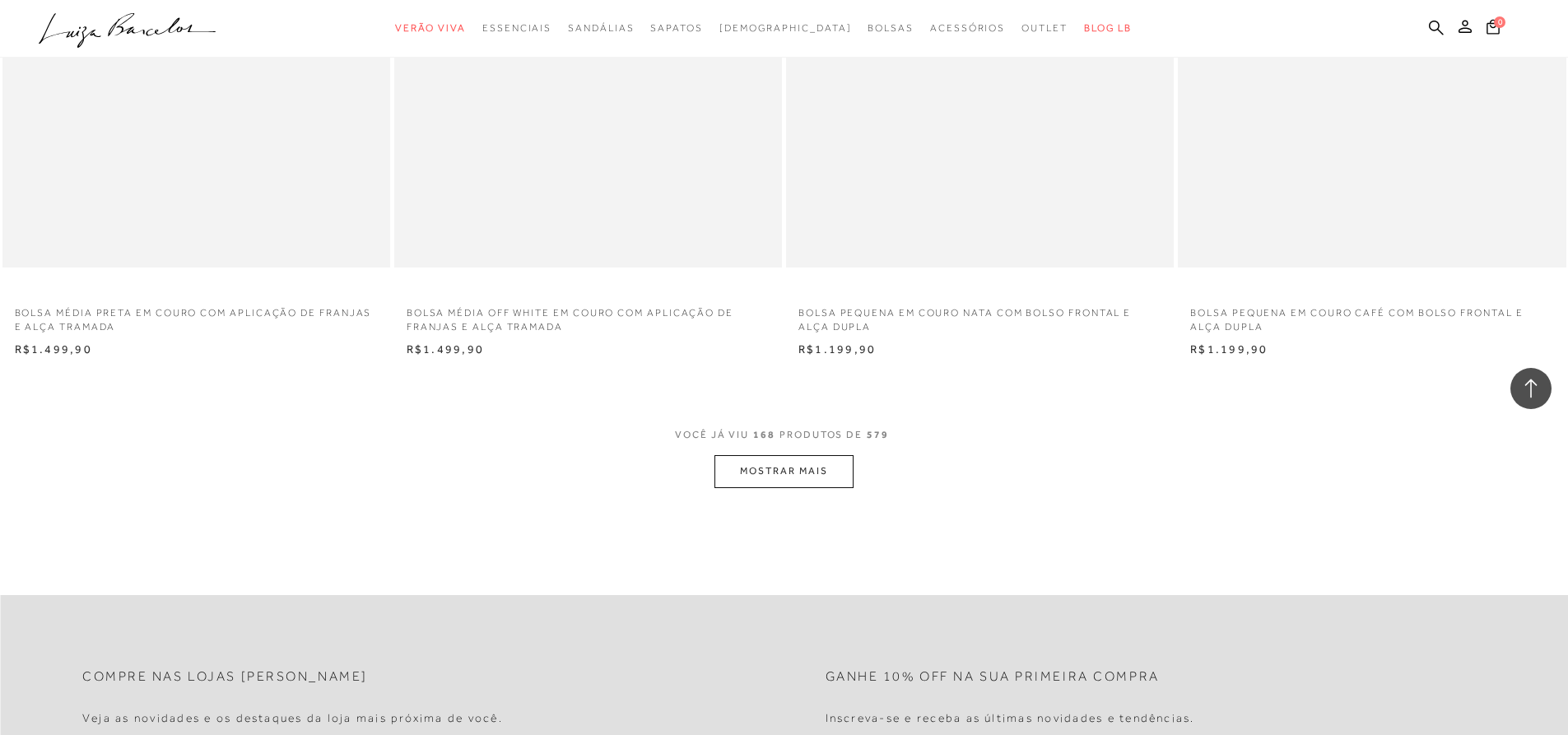
scroll to position [28661, 0]
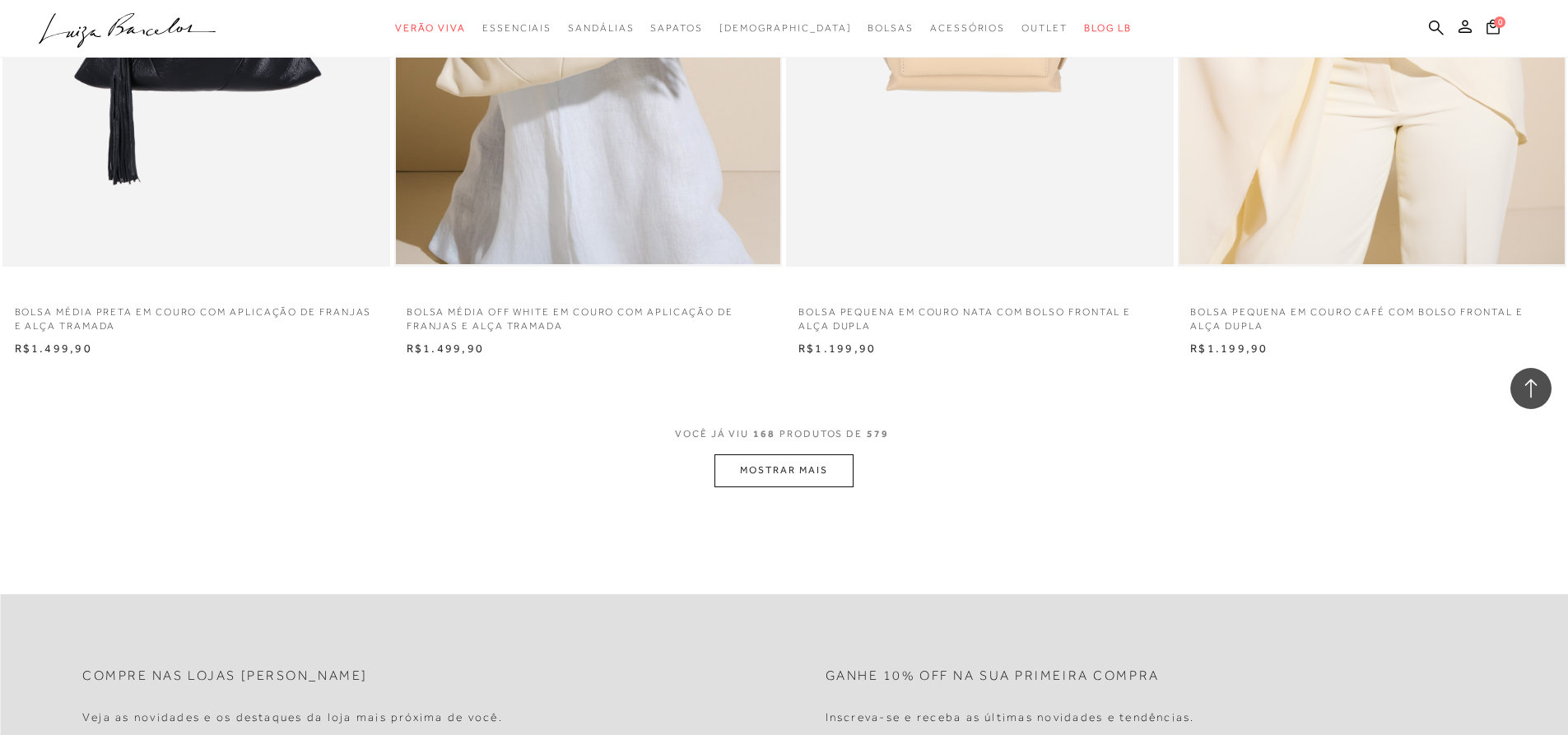
click at [772, 473] on button "MOSTRAR MAIS" at bounding box center [784, 471] width 139 height 32
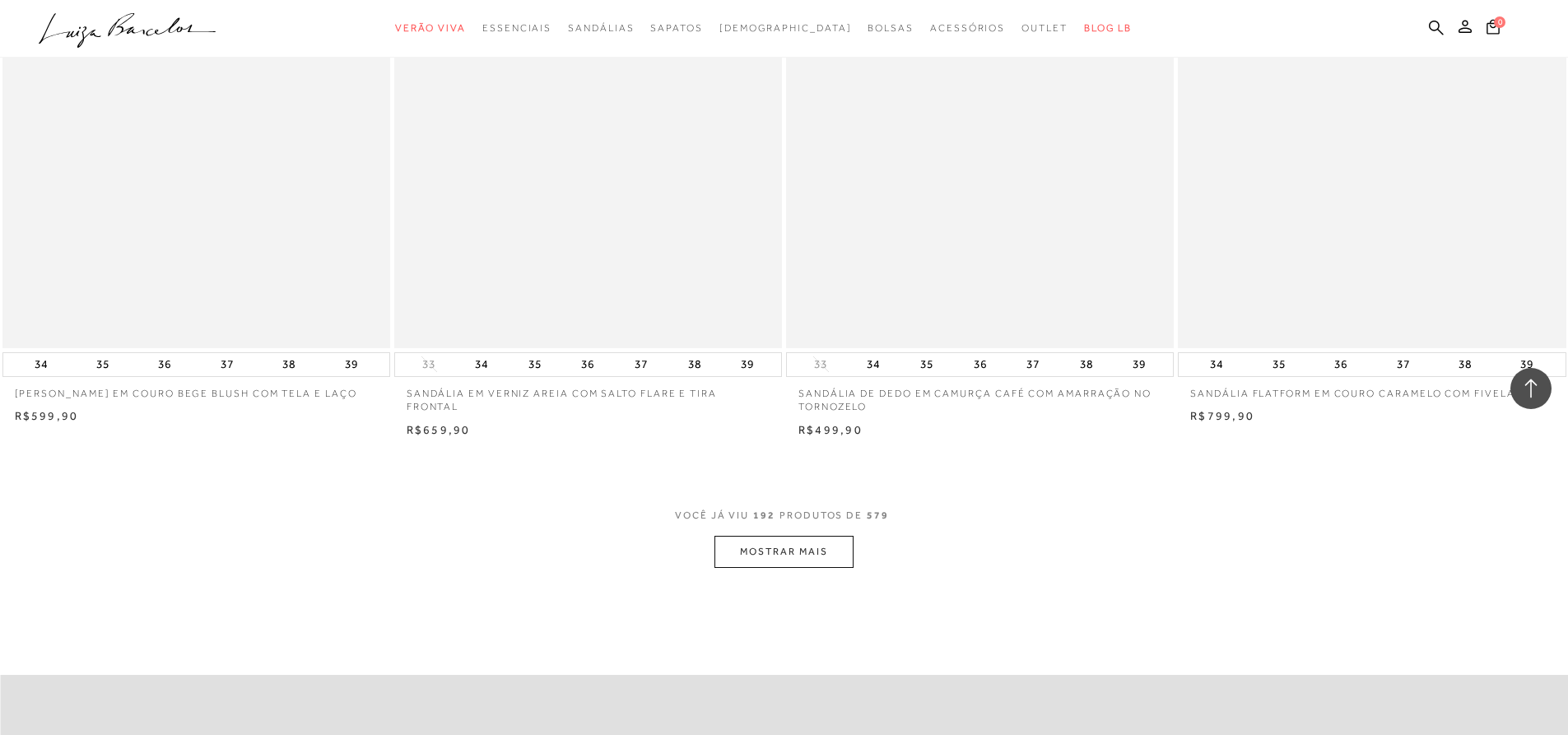
scroll to position [32697, 0]
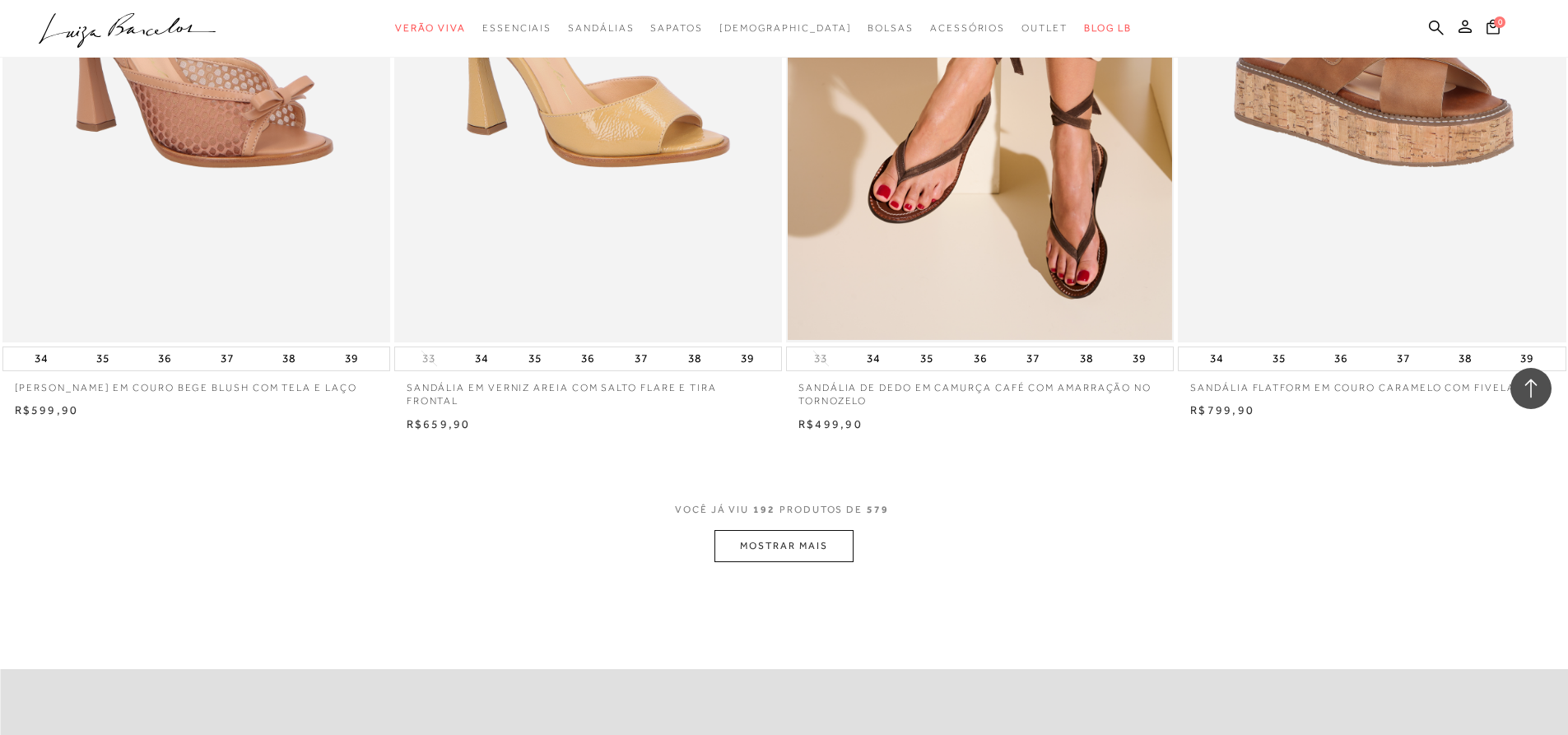
click at [809, 554] on button "MOSTRAR MAIS" at bounding box center [784, 547] width 139 height 32
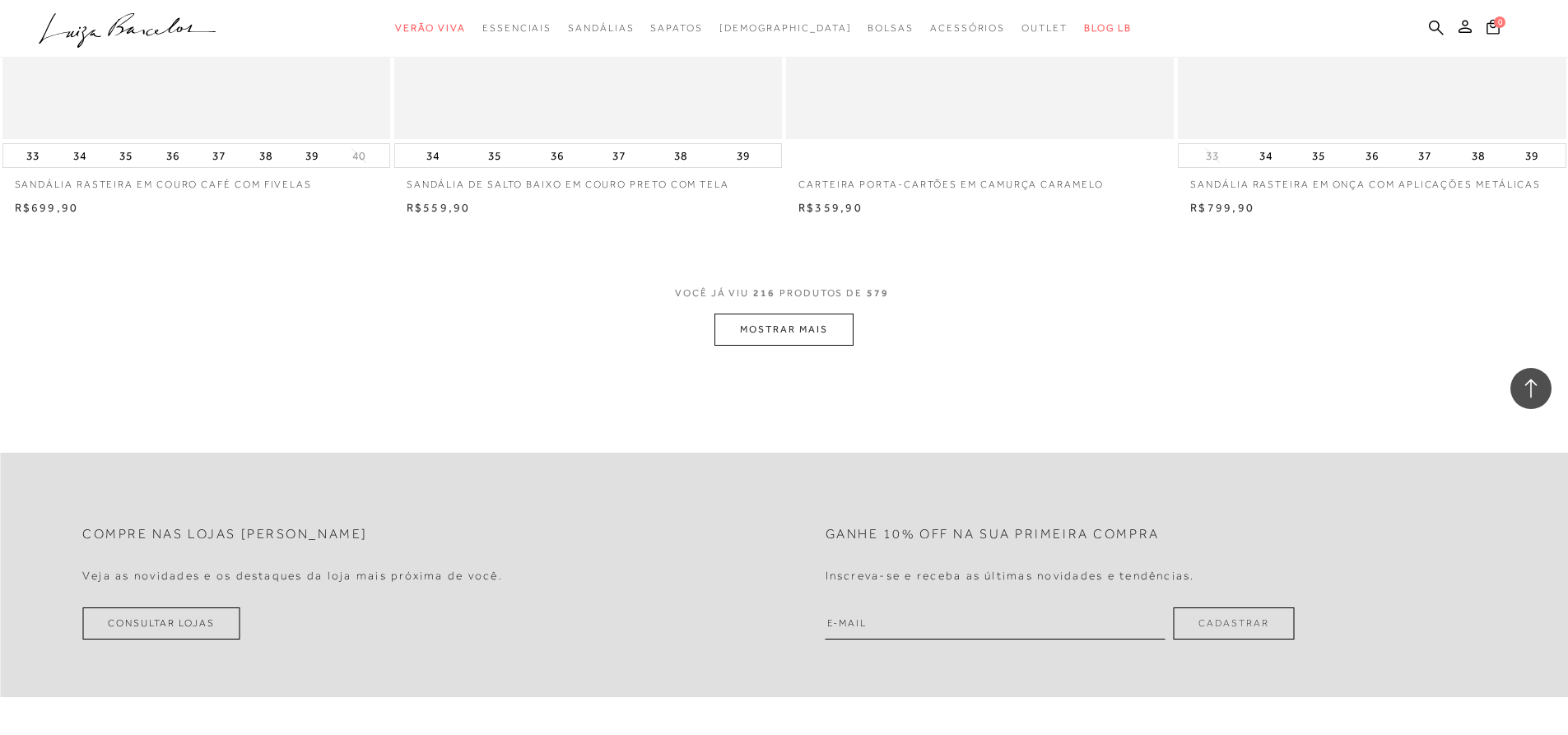
scroll to position [36815, 0]
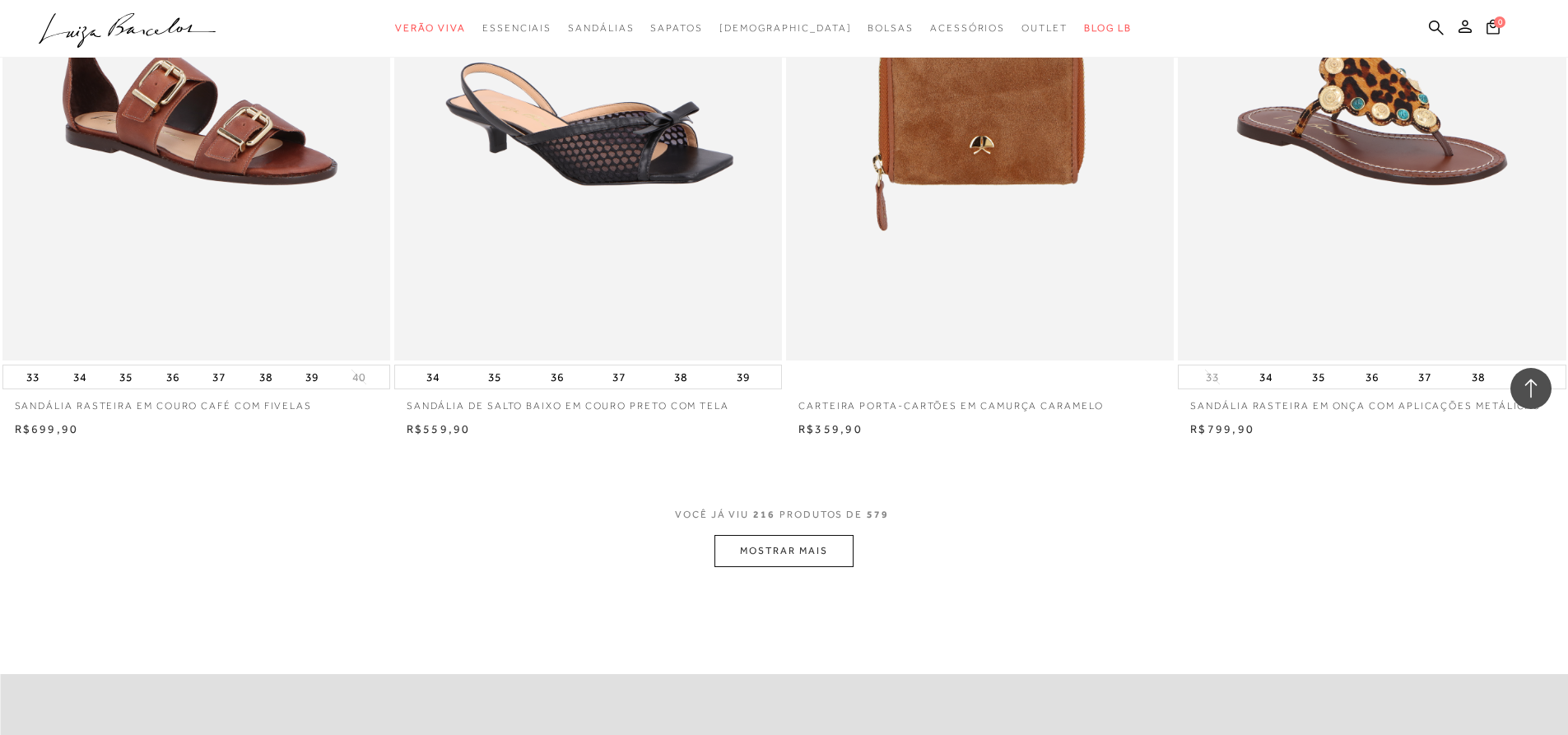
scroll to position [36815, 0]
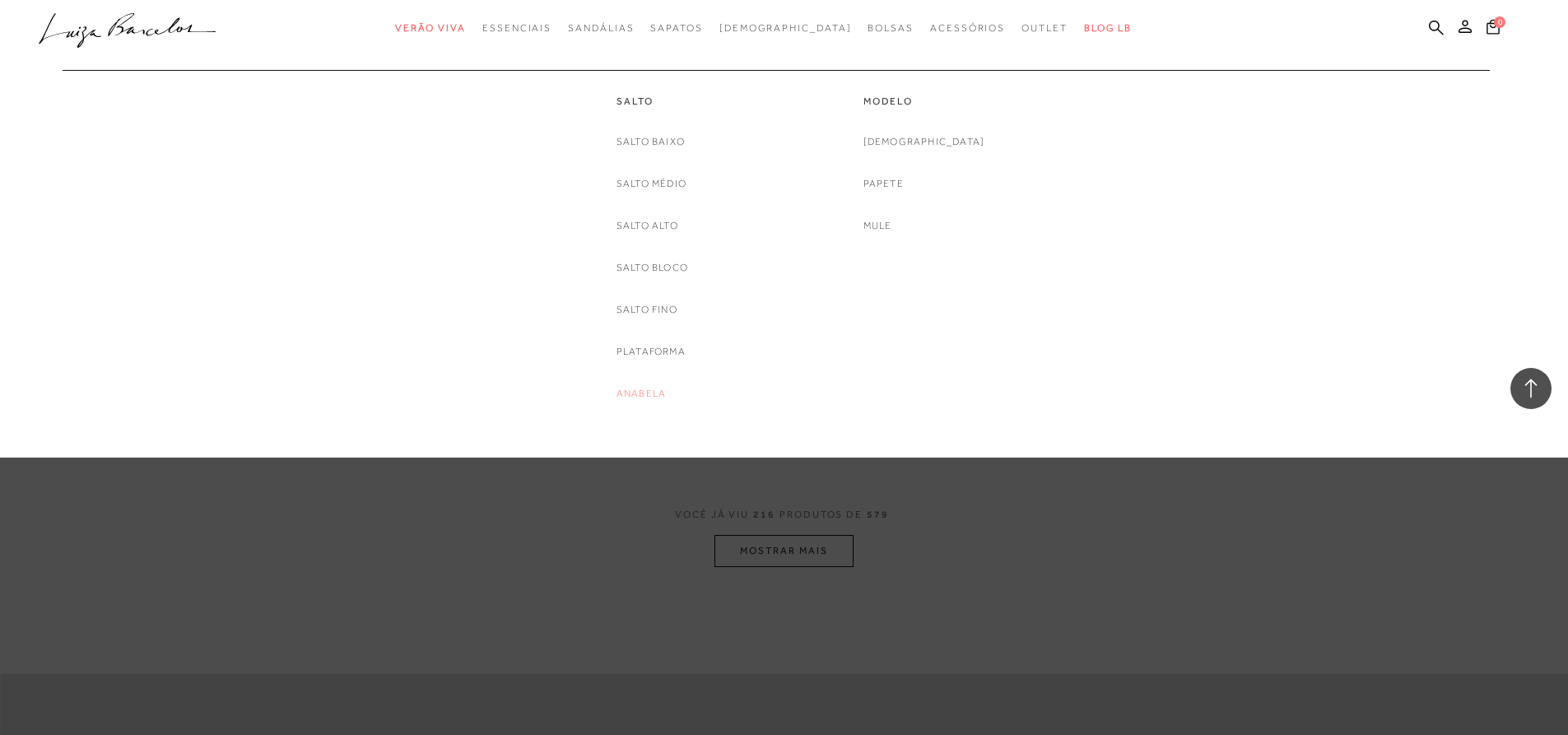
click at [638, 386] on link "Anabela" at bounding box center [641, 394] width 49 height 17
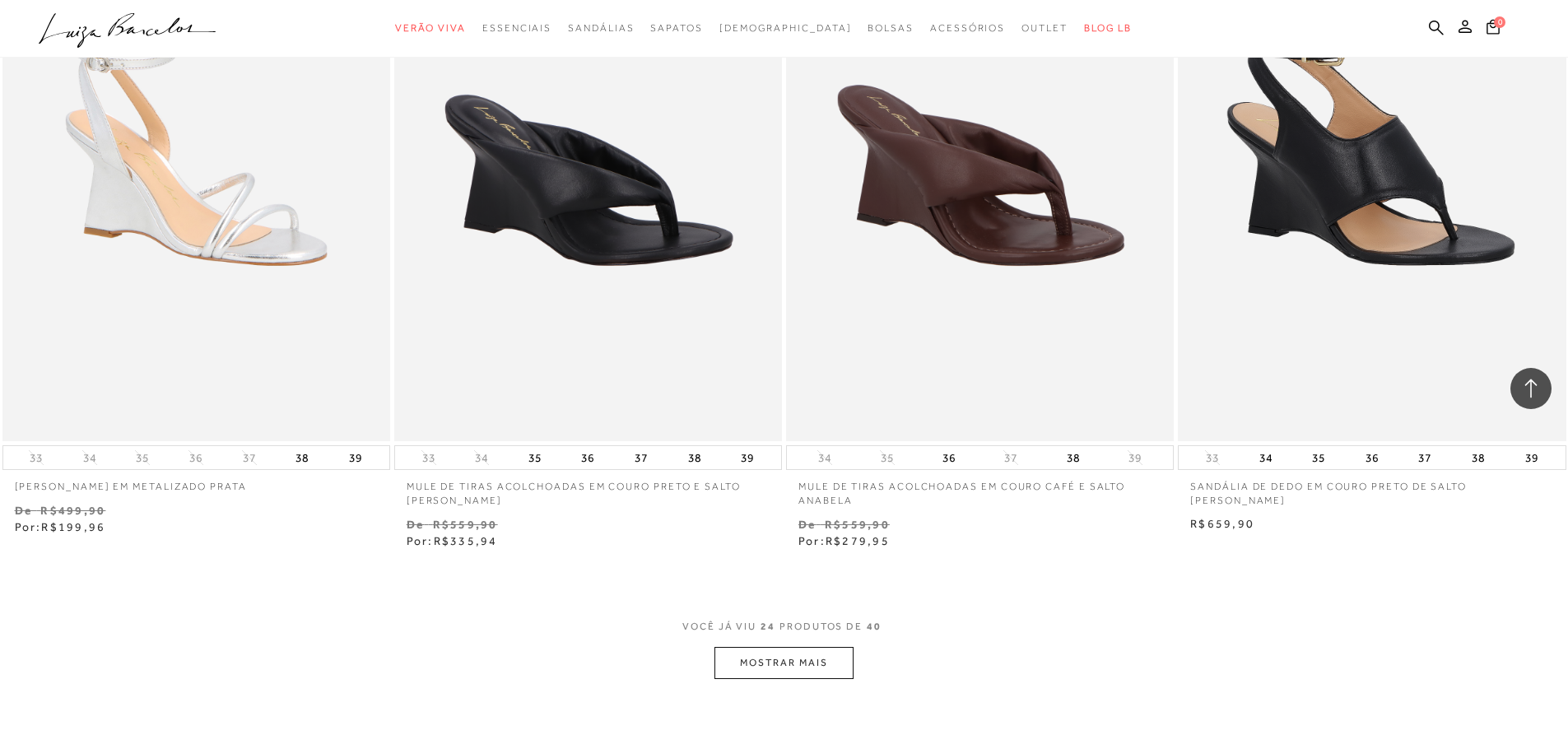
scroll to position [3706, 0]
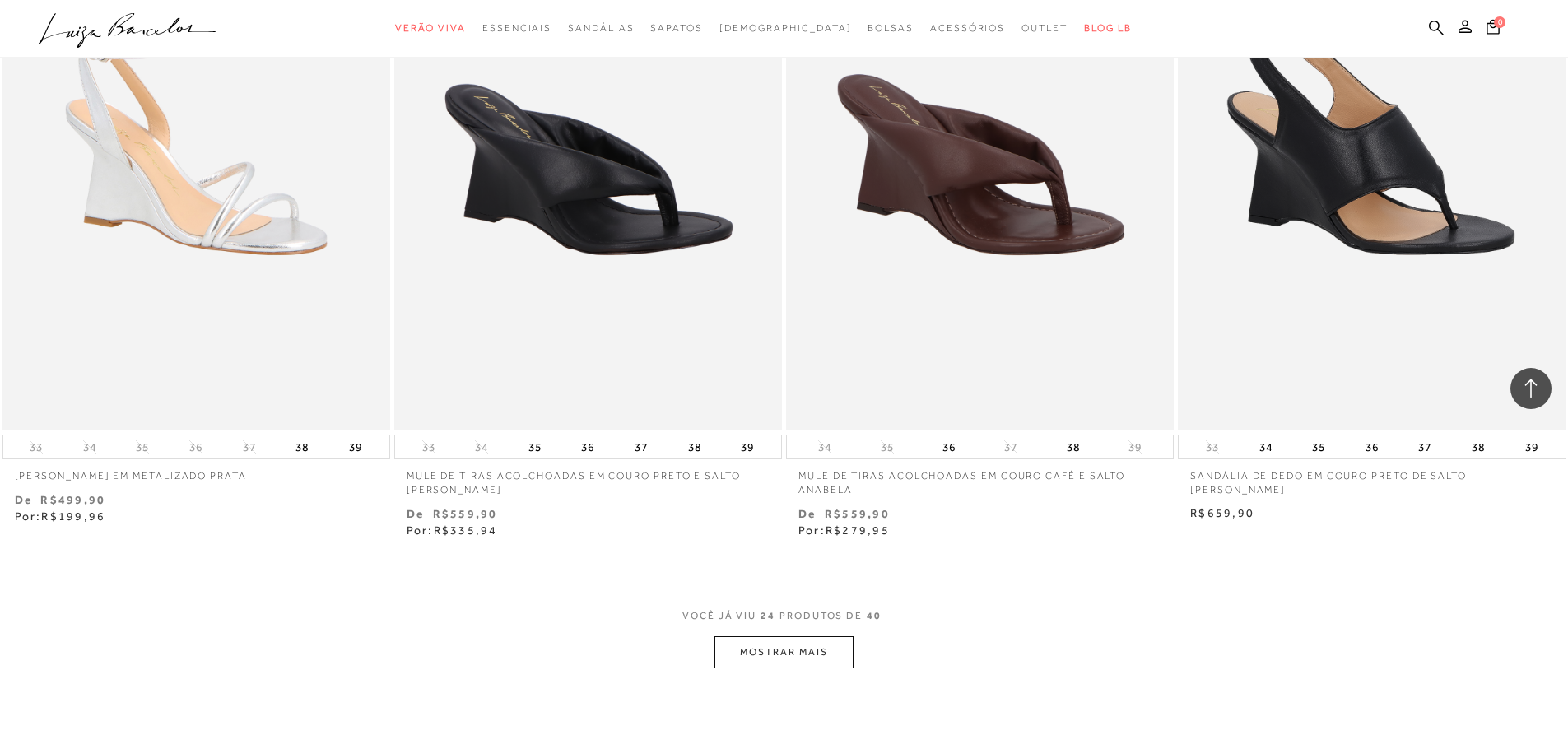
click at [791, 655] on button "MOSTRAR MAIS" at bounding box center [784, 653] width 139 height 32
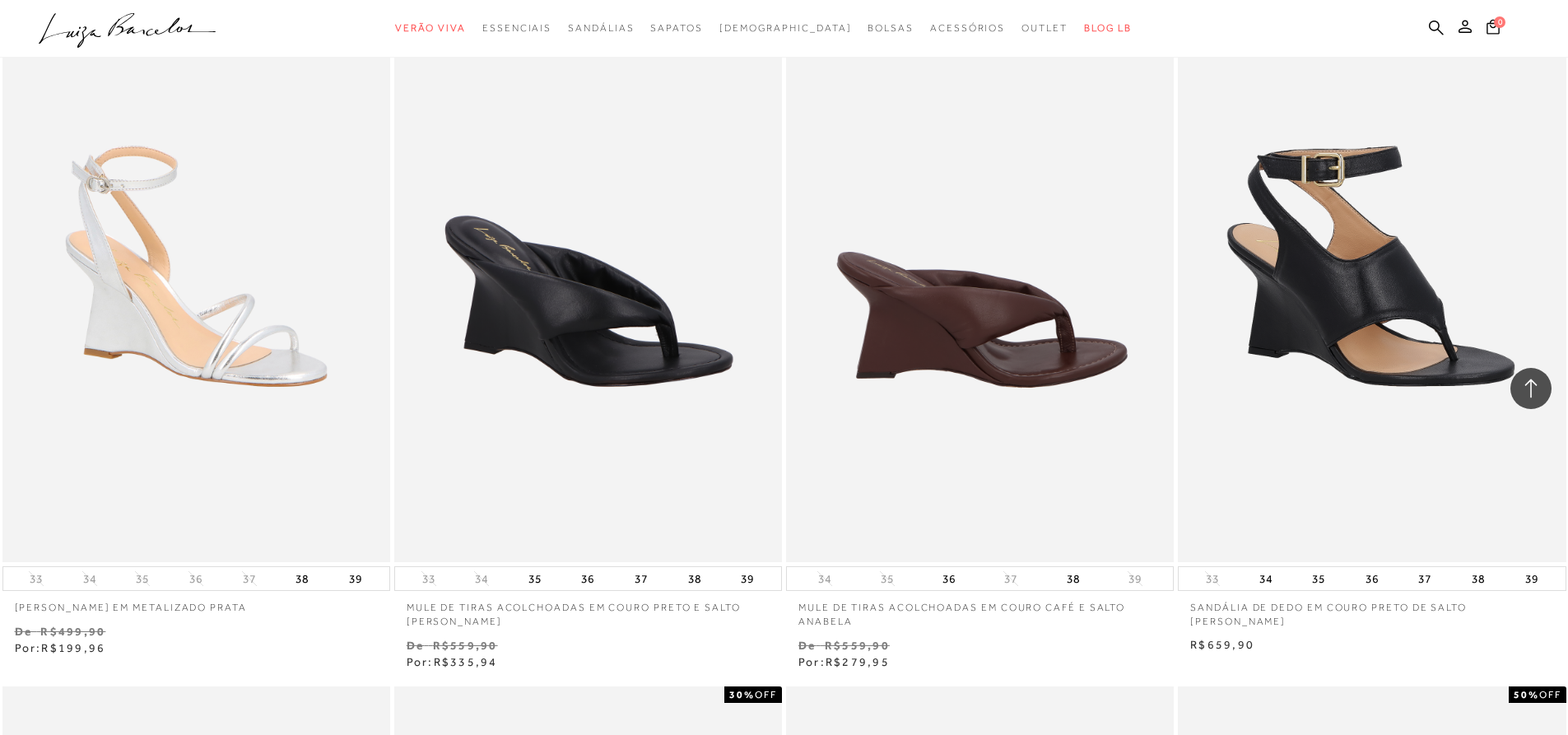
scroll to position [3376, 0]
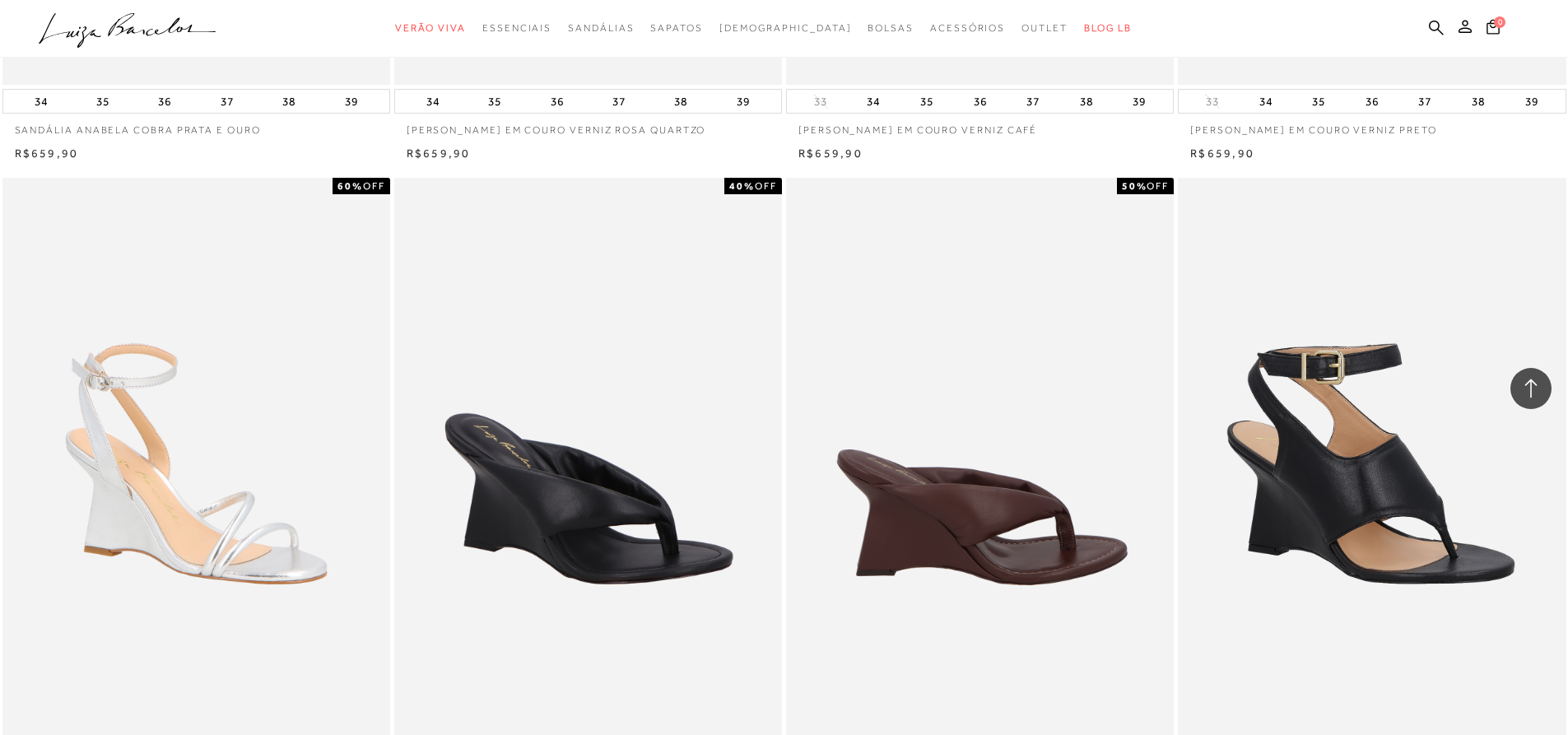
click at [996, 455] on img at bounding box center [981, 469] width 386 height 582
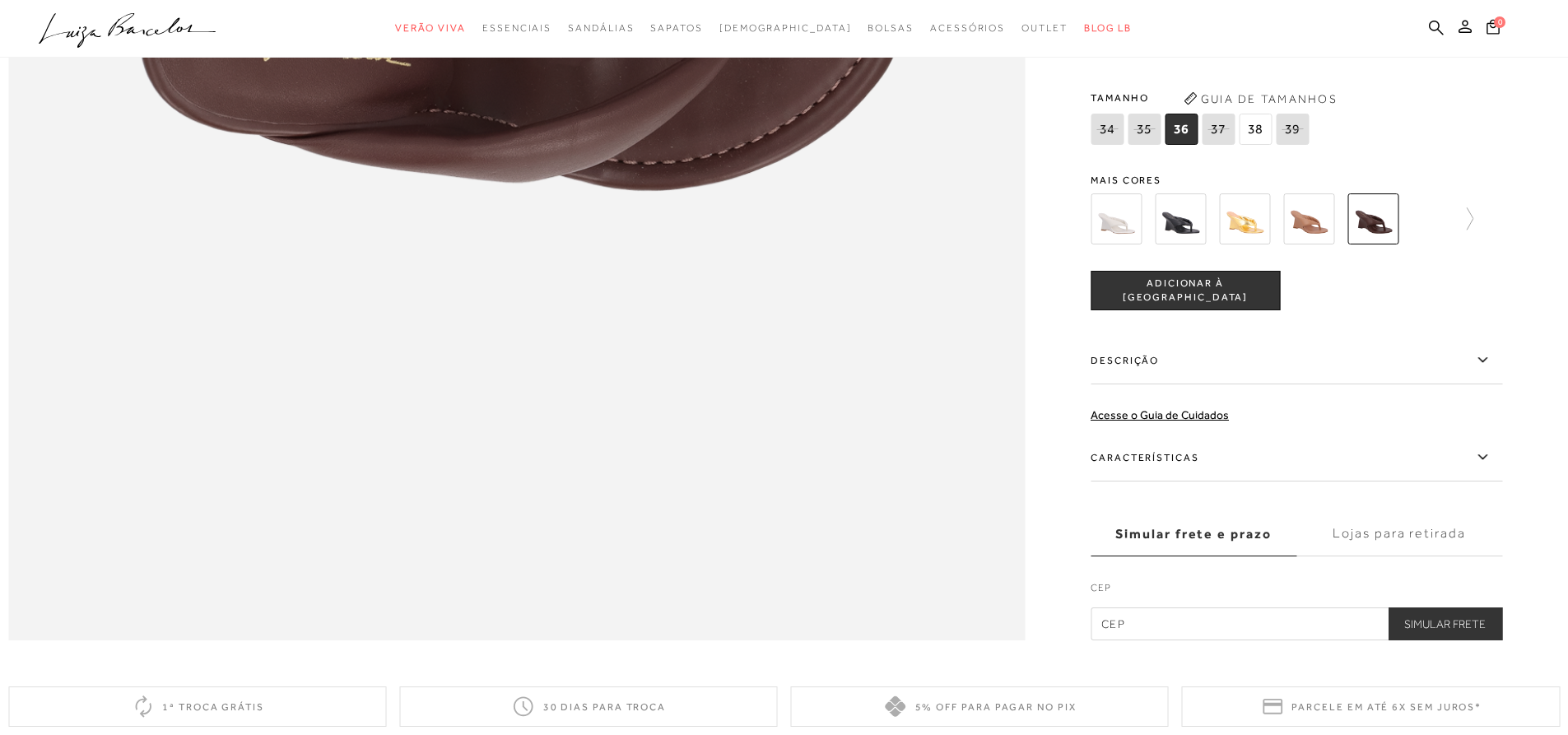
scroll to position [2276, 0]
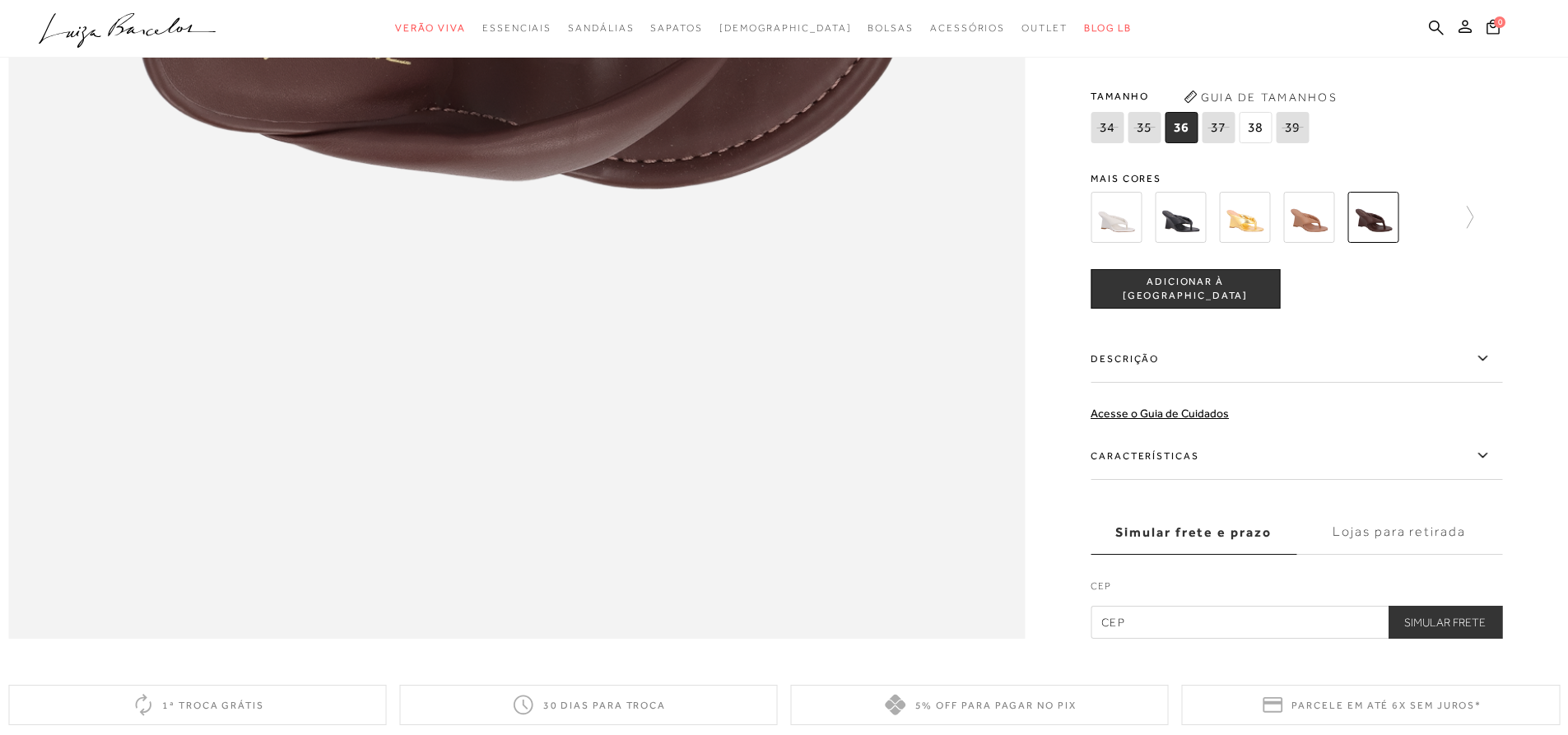
click at [1486, 360] on icon at bounding box center [1482, 358] width 10 height 5
click at [0, 0] on input "Descrição" at bounding box center [0, 0] width 0 height 0
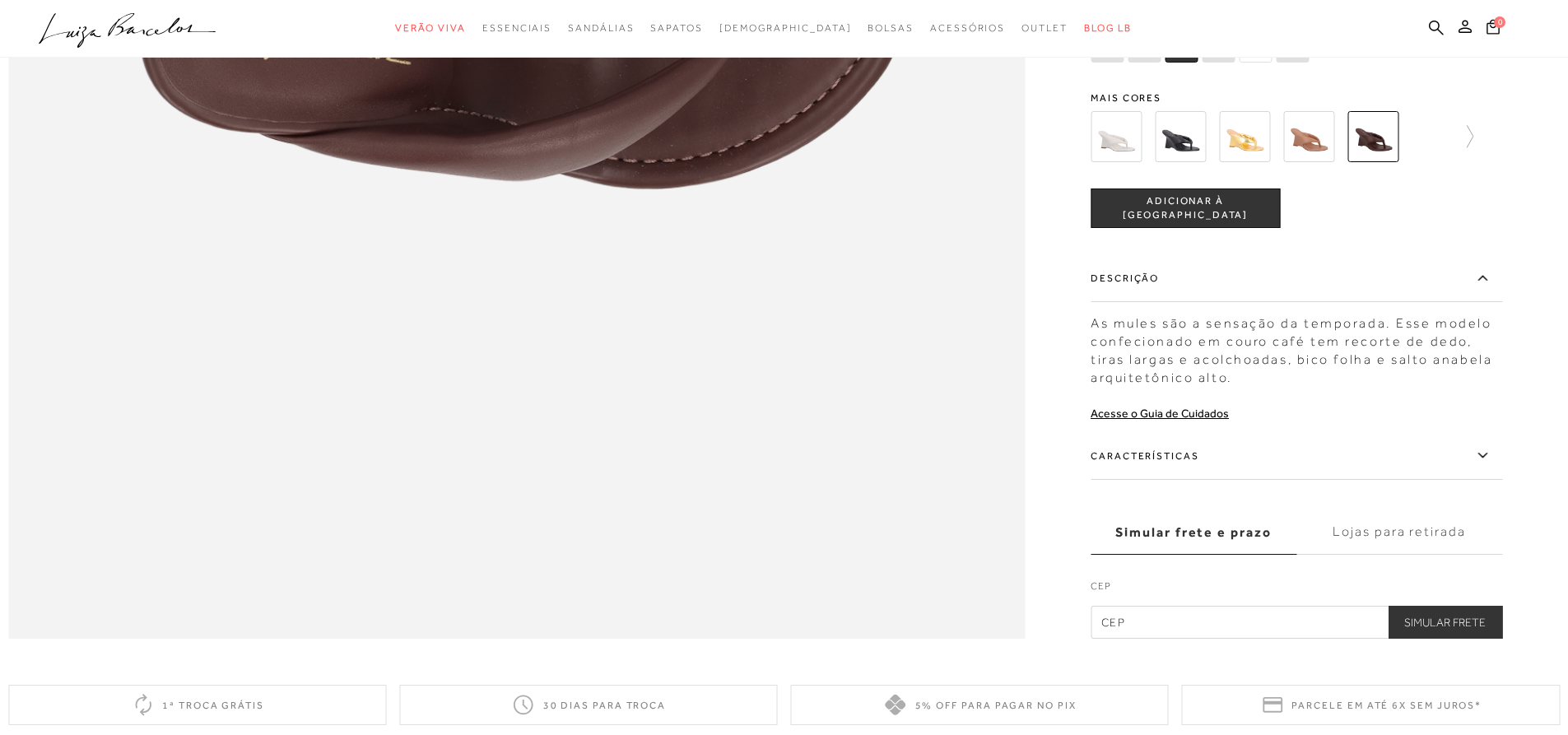
click at [1481, 466] on icon at bounding box center [1482, 456] width 20 height 21
click at [0, 0] on input "Características" at bounding box center [0, 0] width 0 height 0
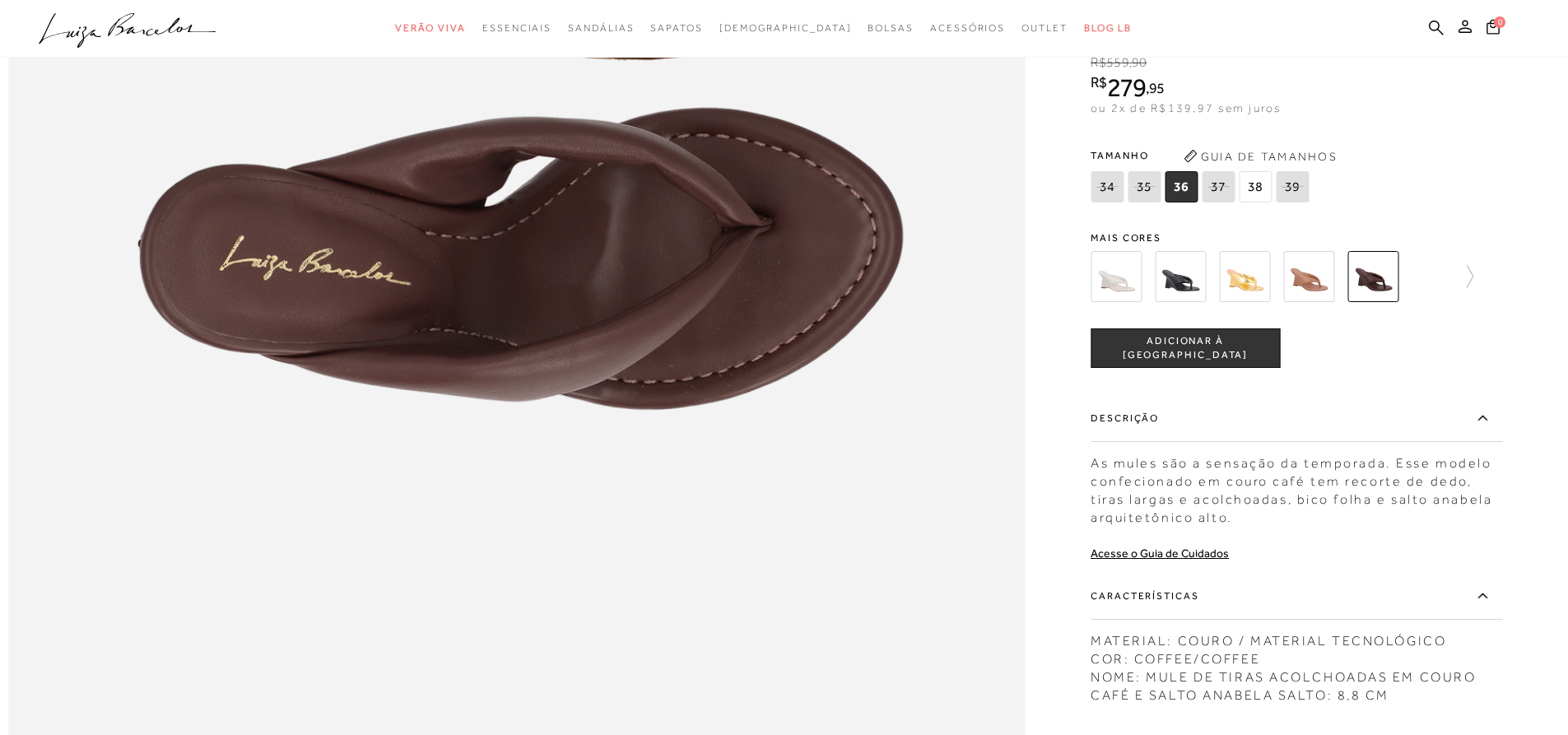
scroll to position [2029, 0]
